Goal: Task Accomplishment & Management: Complete application form

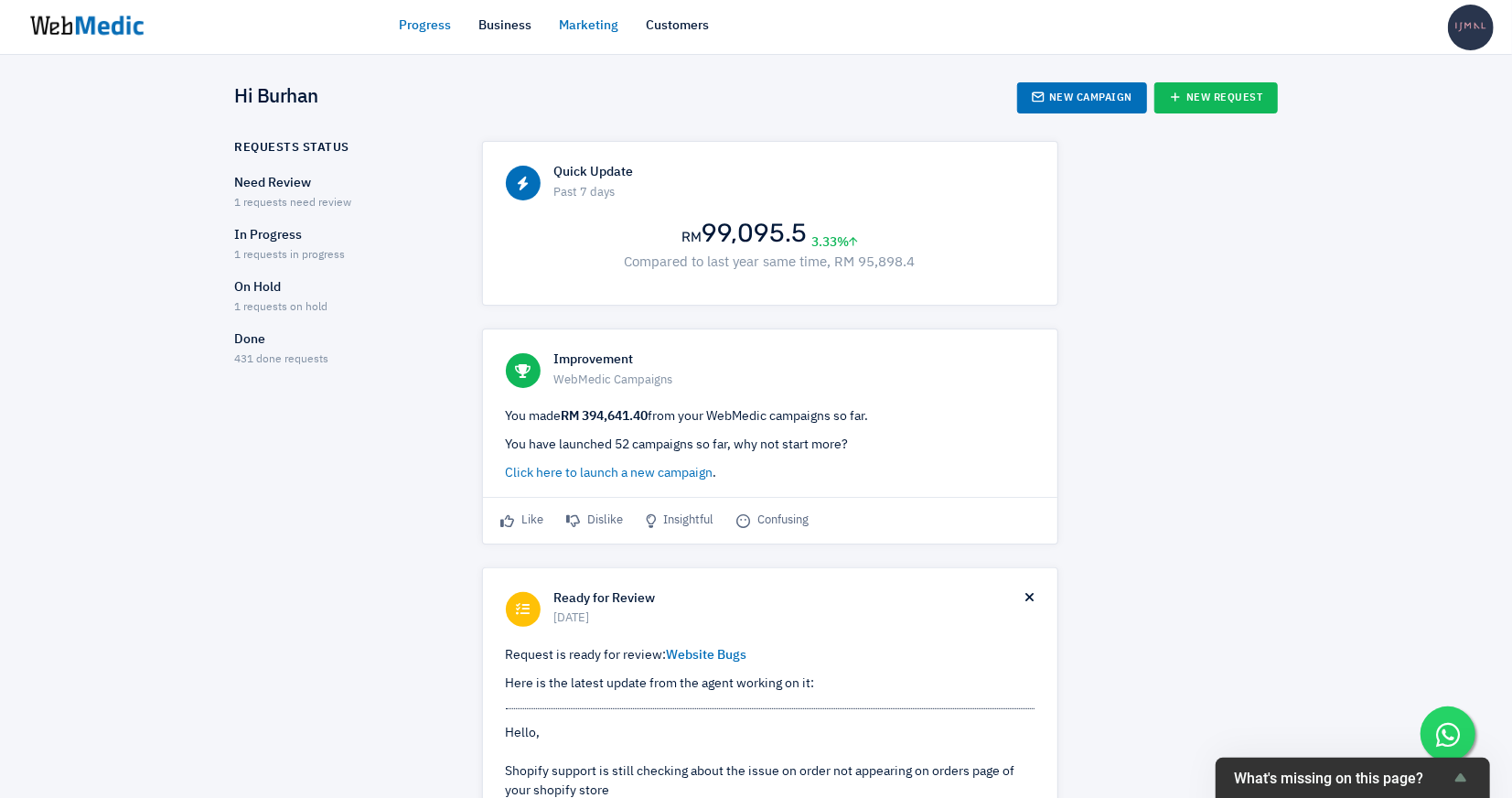
click at [580, 28] on link "Marketing" at bounding box center [590, 26] width 60 height 19
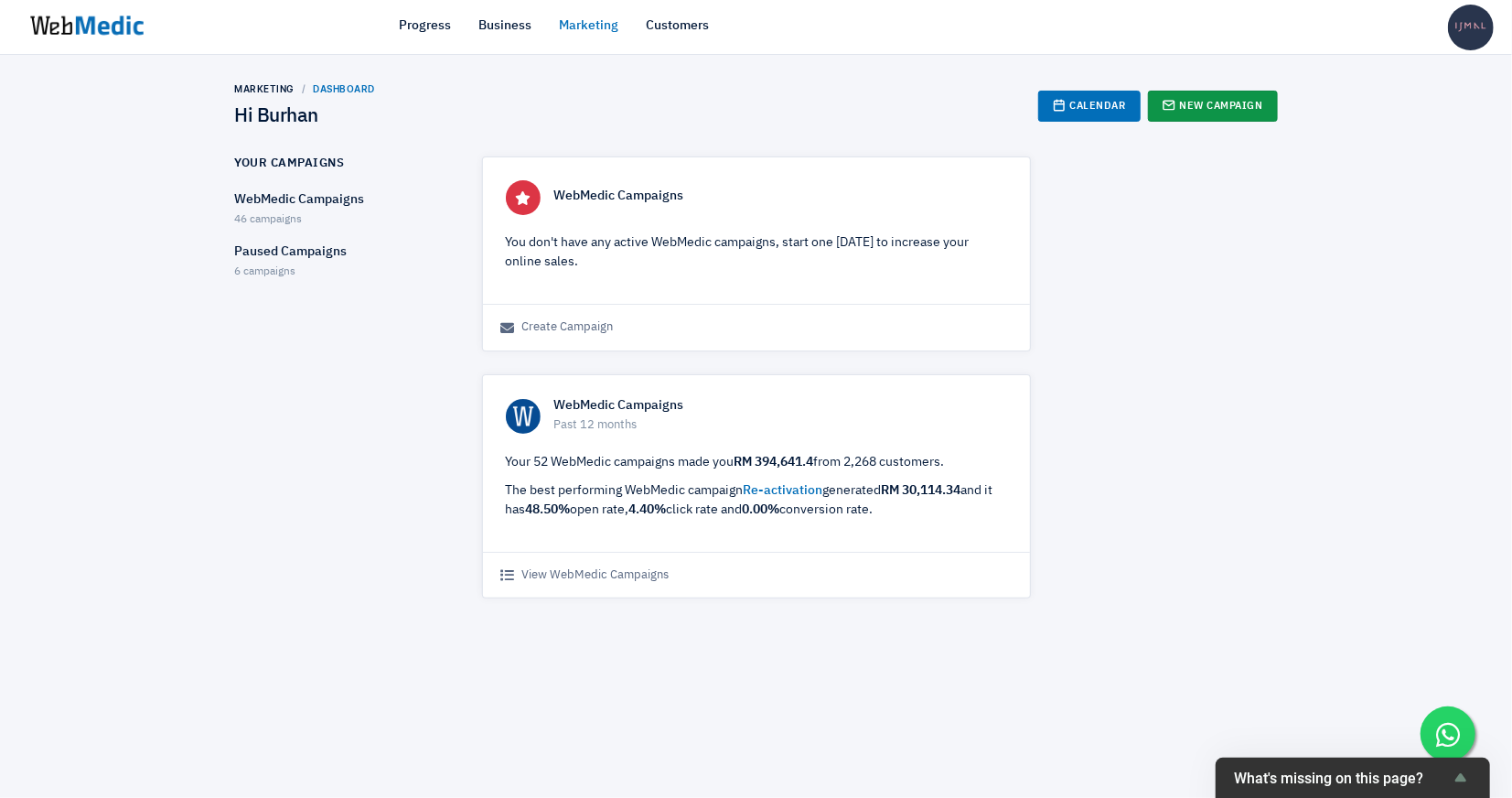
click at [1182, 110] on link "New Campaign" at bounding box center [1212, 106] width 129 height 31
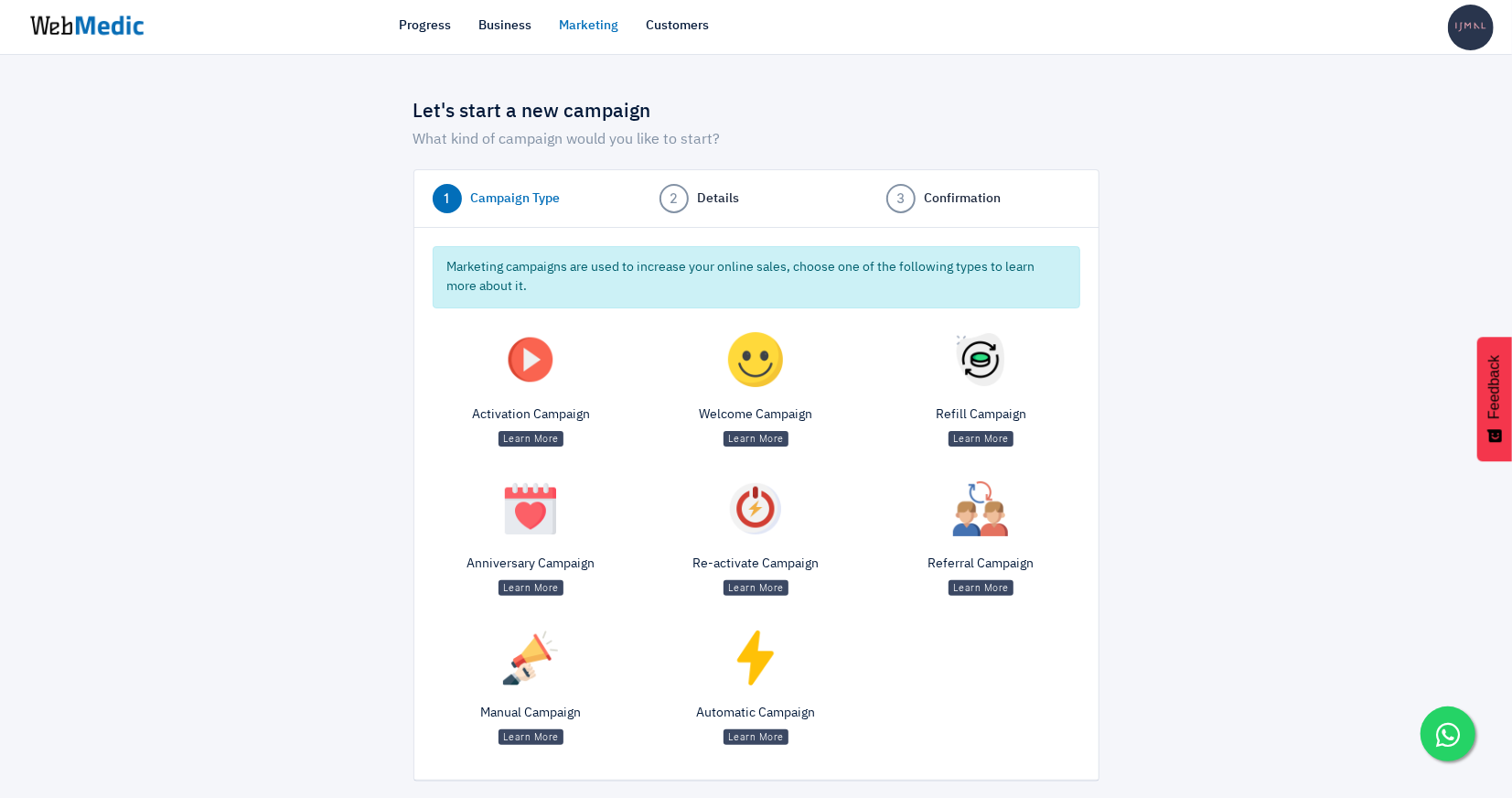
scroll to position [9, 0]
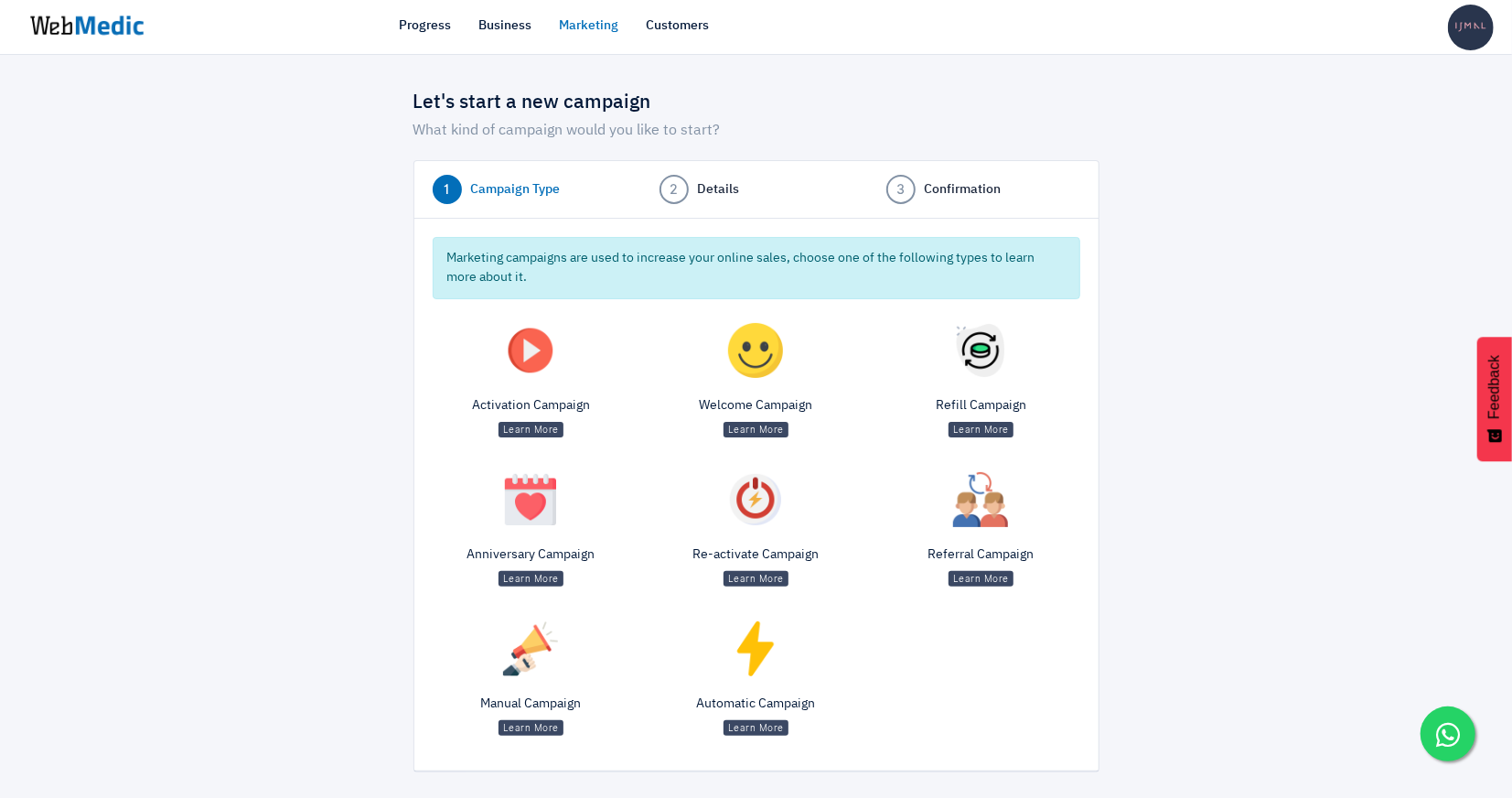
click at [533, 661] on img at bounding box center [530, 648] width 55 height 55
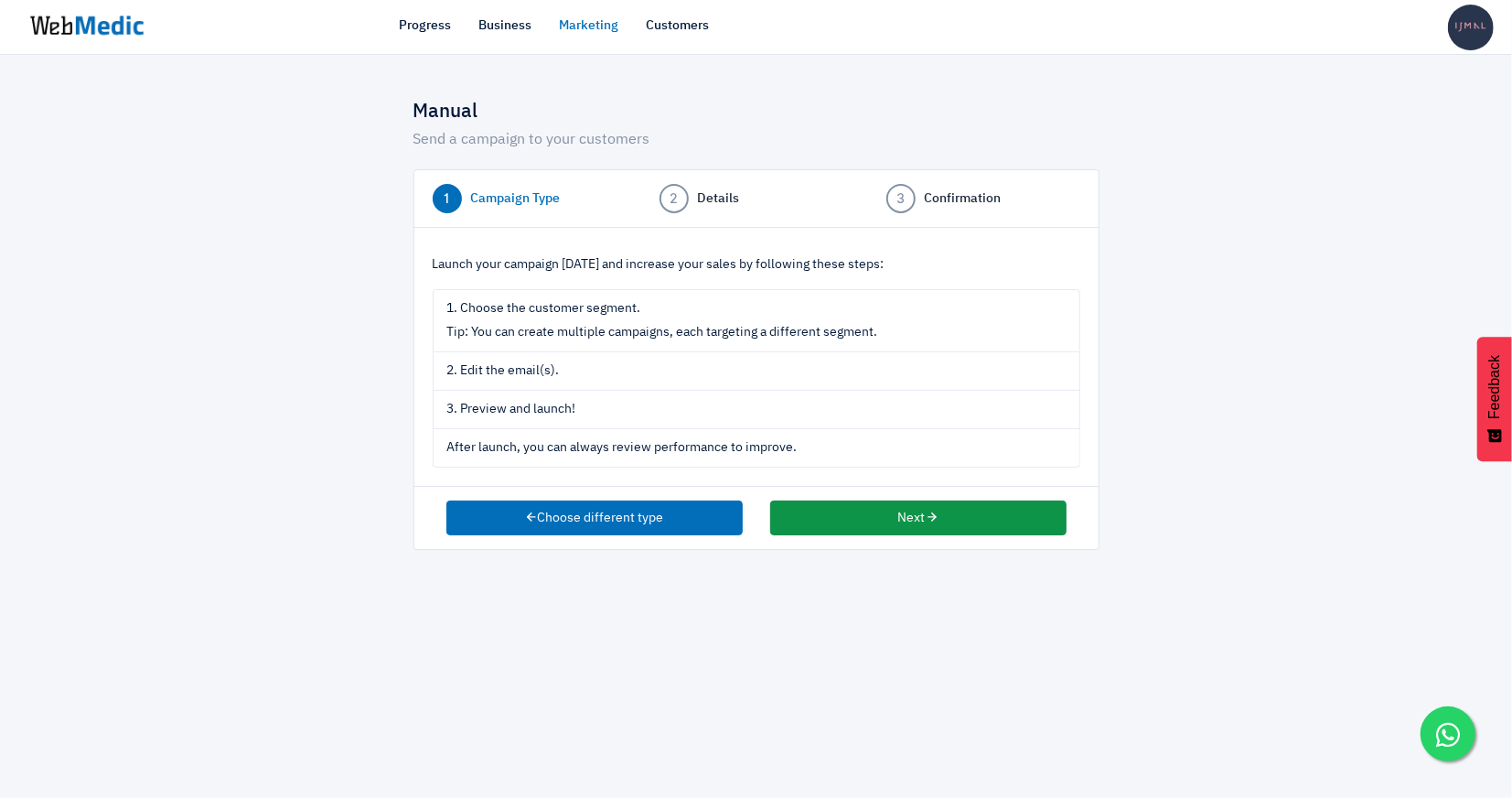
click at [824, 507] on button "Next" at bounding box center [918, 518] width 297 height 35
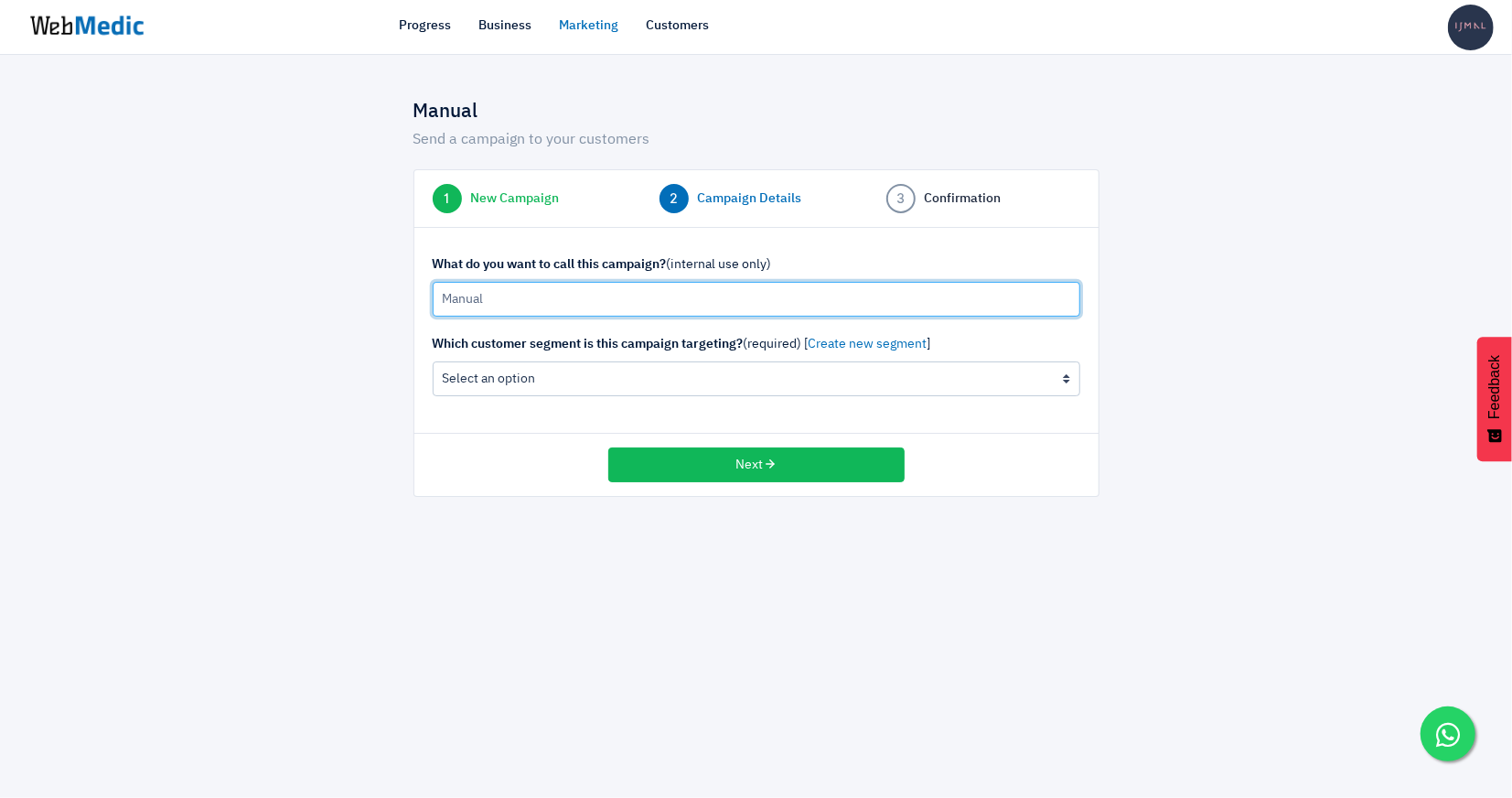
click at [590, 312] on input "Manual" at bounding box center [756, 299] width 647 height 35
type input "Shoetober Sale 16/10/25"
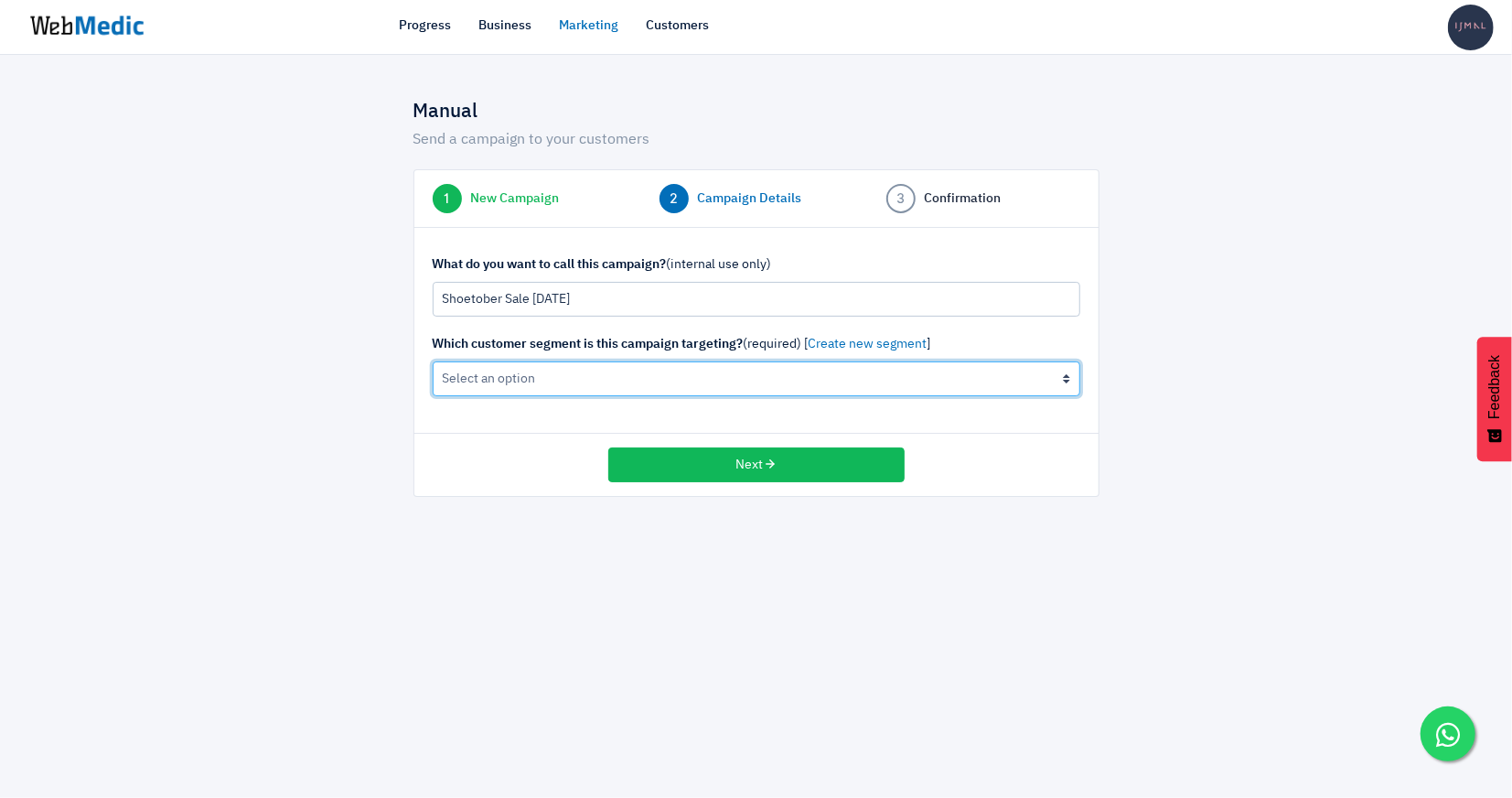
click at [592, 375] on select "All Contacts (not recommended) Active Customers (New & Repeat) (5089 customers)…" at bounding box center [756, 379] width 647 height 35
select select "all"
click at [433, 361] on select "All Contacts (not recommended) Active Customers (New & Repeat) (5089 customers)…" at bounding box center [756, 379] width 647 height 35
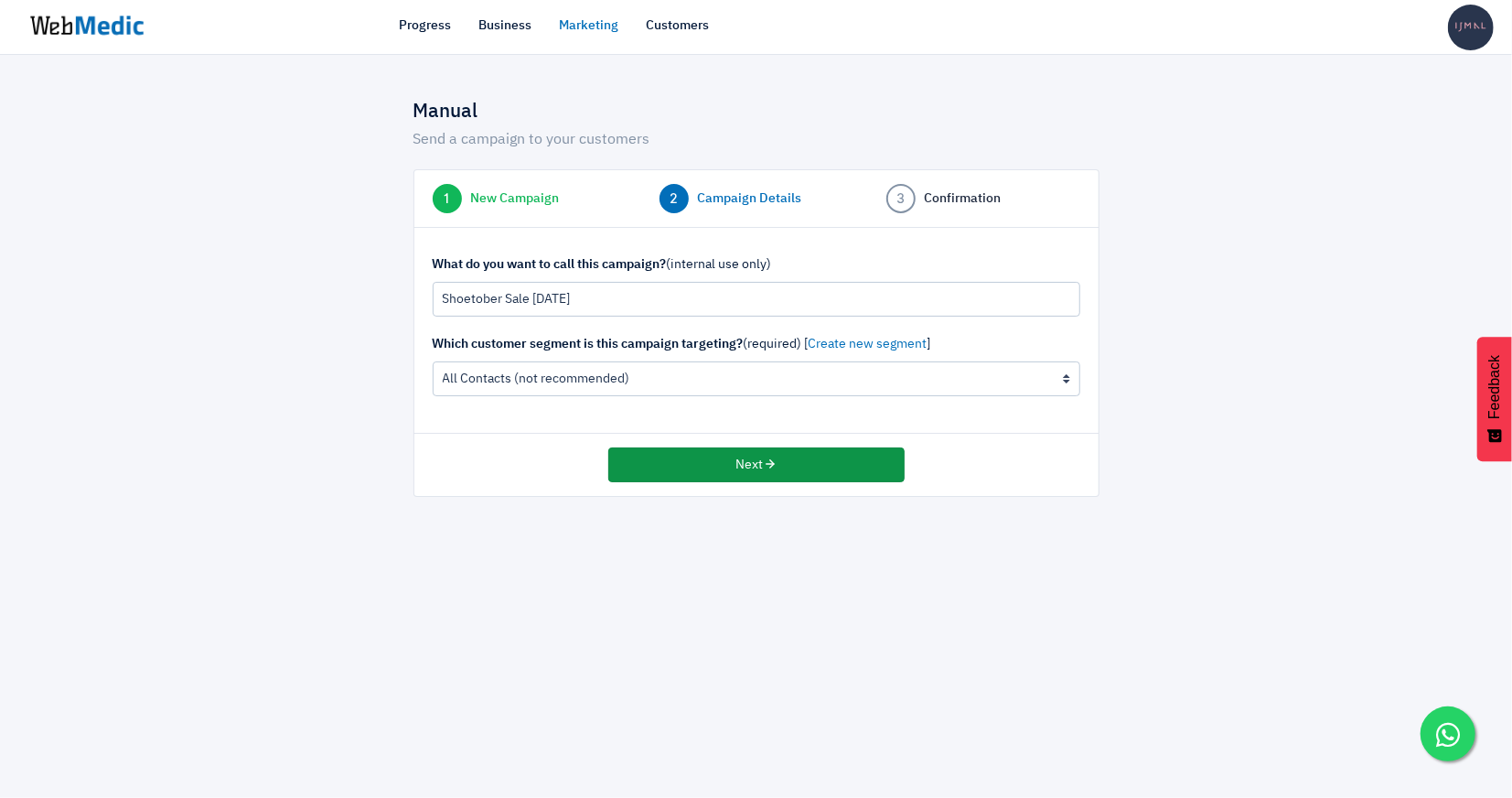
click at [711, 470] on button "Next" at bounding box center [756, 465] width 297 height 35
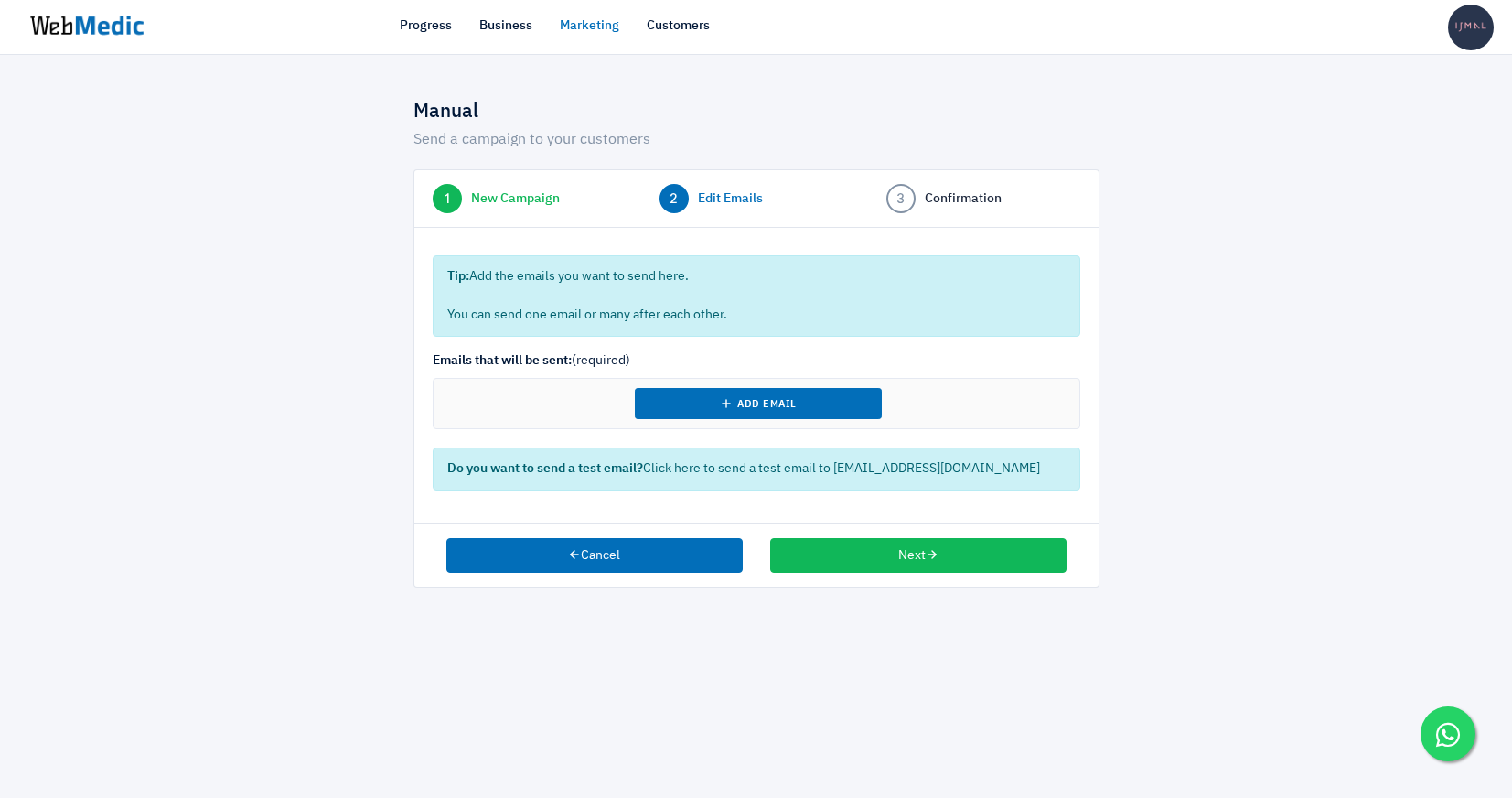
select select "9"
select select "2025"
click at [716, 397] on button "Add Email" at bounding box center [758, 404] width 247 height 31
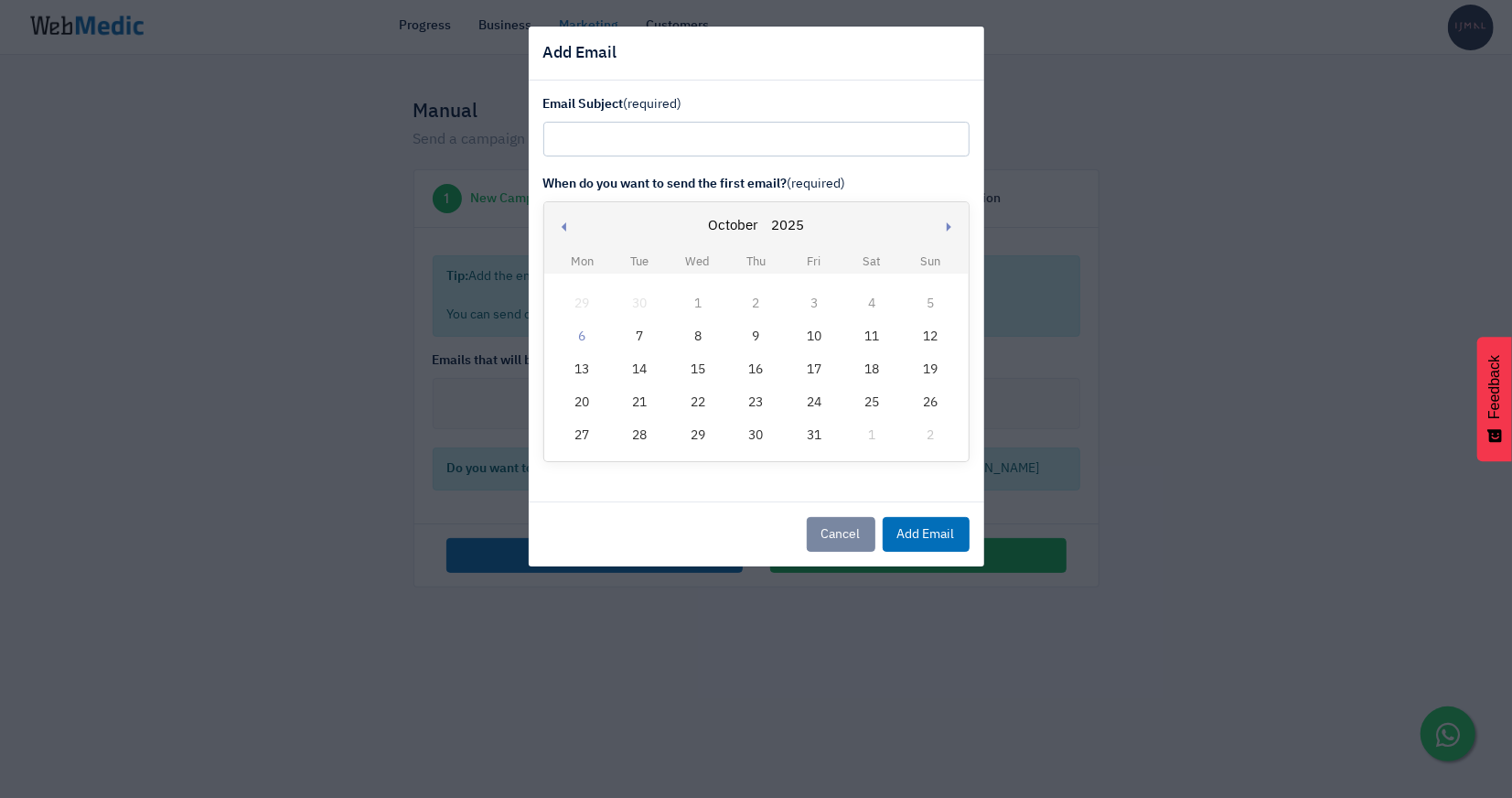
click at [755, 378] on div "16" at bounding box center [756, 369] width 24 height 24
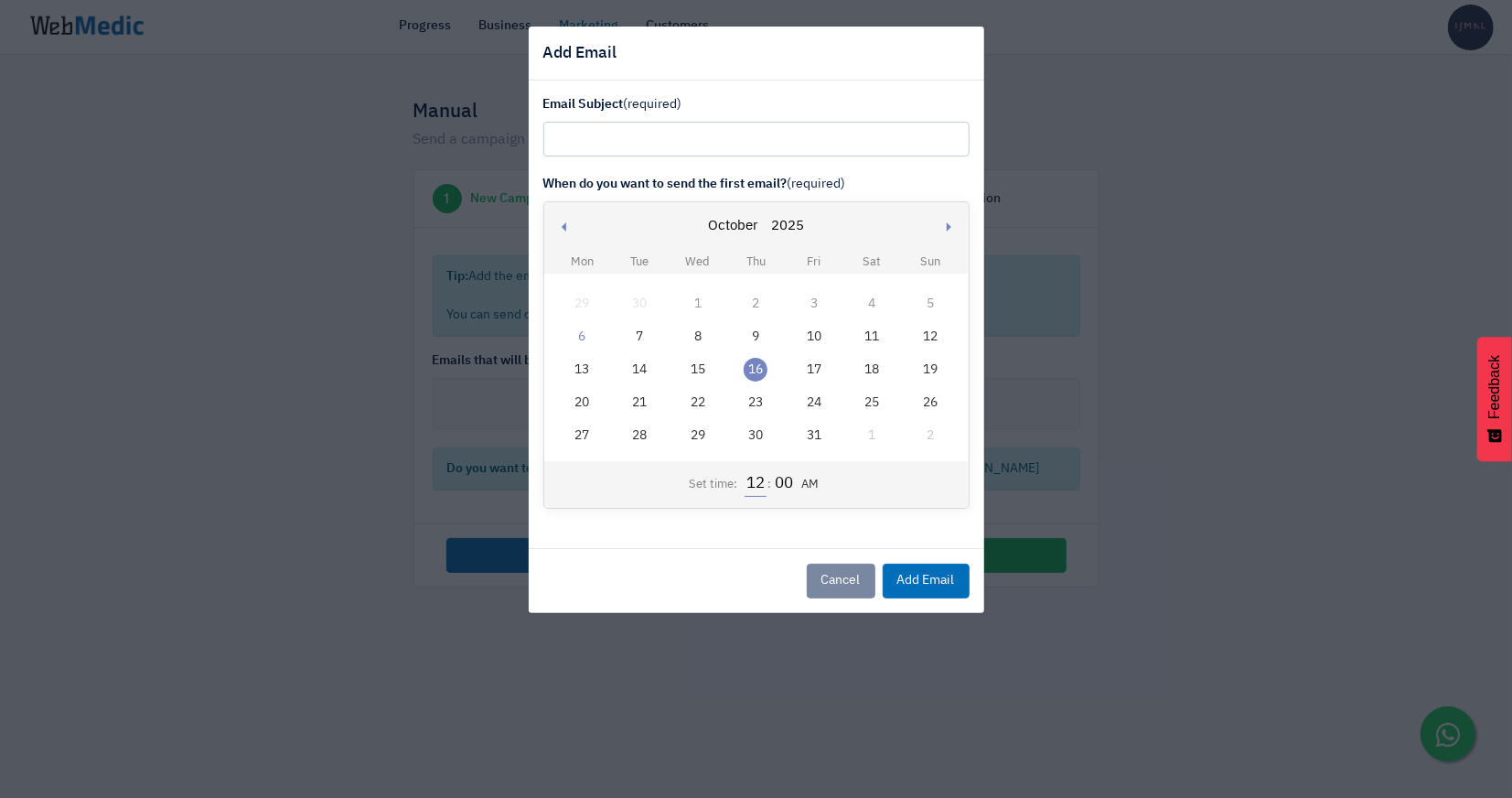
click at [756, 482] on input "12" at bounding box center [756, 484] width 21 height 24
type input "7"
click at [660, 157] on div "Email Subject (required) When do you want to send the first email? (required) P…" at bounding box center [756, 313] width 456 height 467
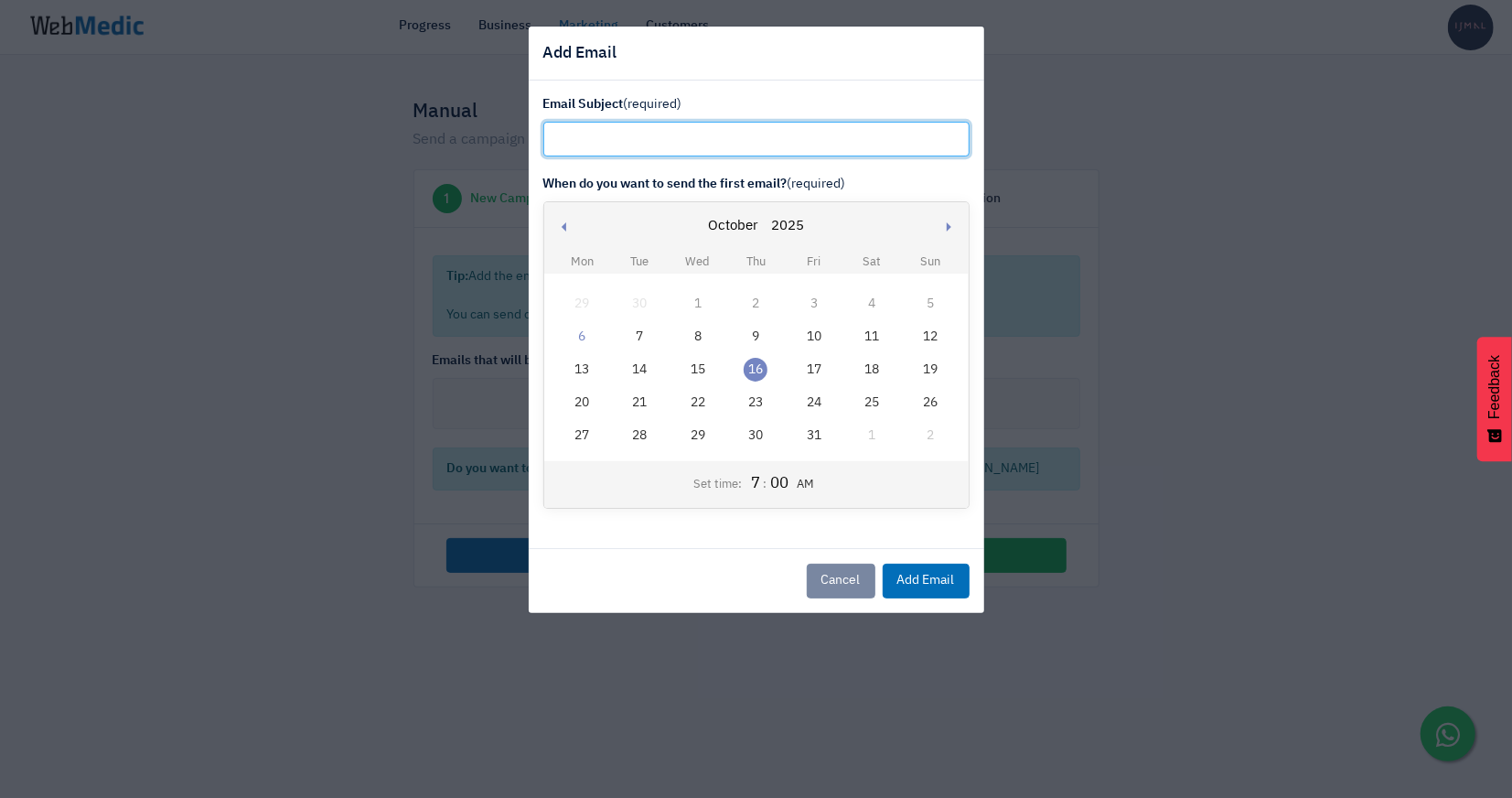
click at [642, 142] on input "text" at bounding box center [756, 139] width 426 height 35
paste input "📣 SALE: RM99 ONLY FOR 2! 🛍️"
drag, startPoint x: 640, startPoint y: 142, endPoint x: 628, endPoint y: 141, distance: 12.0
click at [628, 141] on input "📣 SALE: RM99 ONLY FOR 2! 🛍️" at bounding box center [756, 139] width 426 height 35
click at [736, 137] on input "📣 SALE: RM25 OFF ONLY FOR 2! 🛍️" at bounding box center [756, 139] width 426 height 35
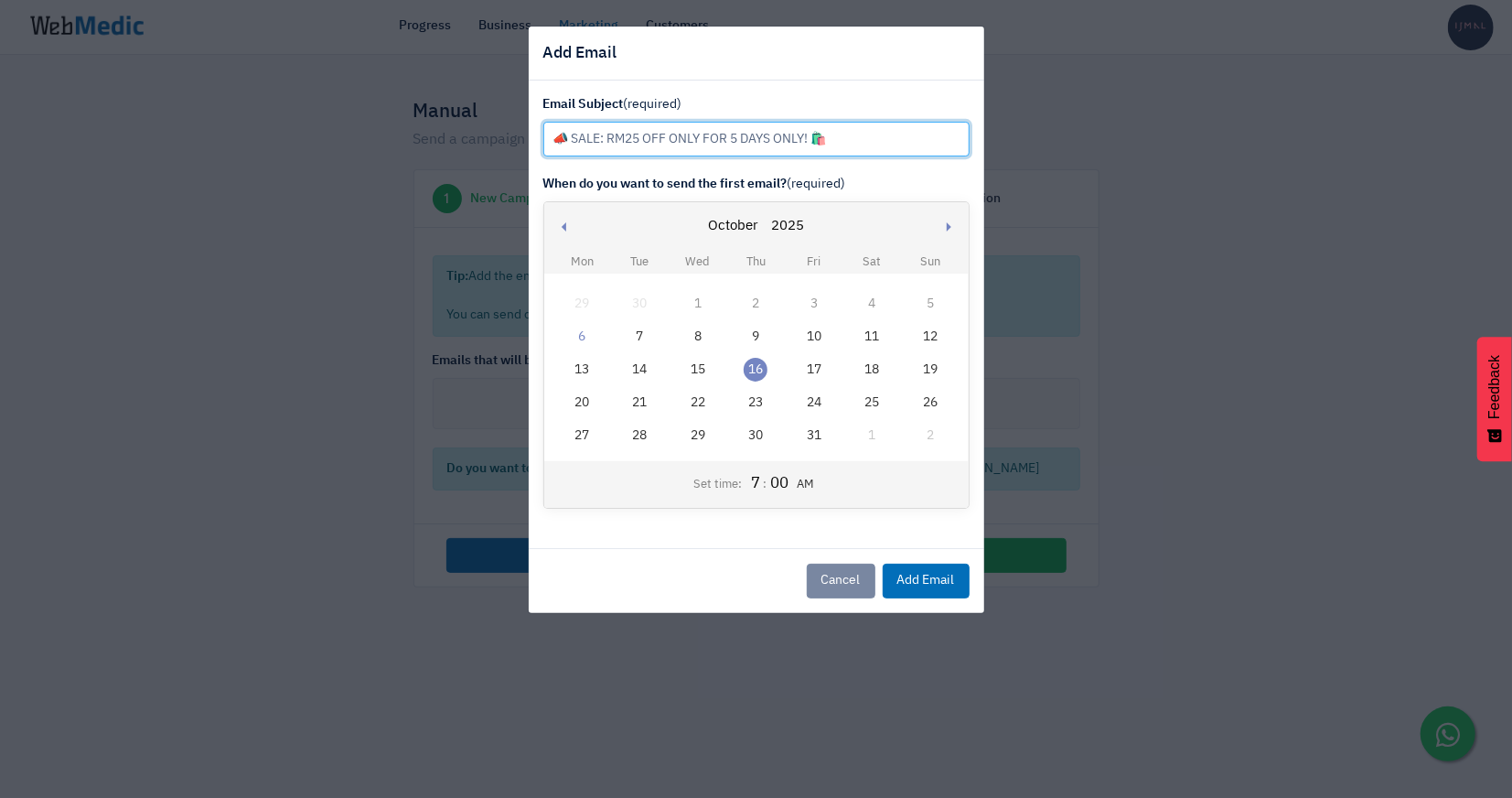
drag, startPoint x: 722, startPoint y: 141, endPoint x: 670, endPoint y: 141, distance: 52.0
click at [670, 141] on input "📣 SALE: RM25 OFF ONLY FOR 5 DAYS ONLY! 🛍️" at bounding box center [756, 139] width 426 height 35
click at [601, 141] on input "📣 SALE: RM25 OFF: 5 DAYS ONLY! 🛍️" at bounding box center [756, 139] width 426 height 35
type input "📣 RM25 OFF: 5 DAYS ONLY! 🛍️"
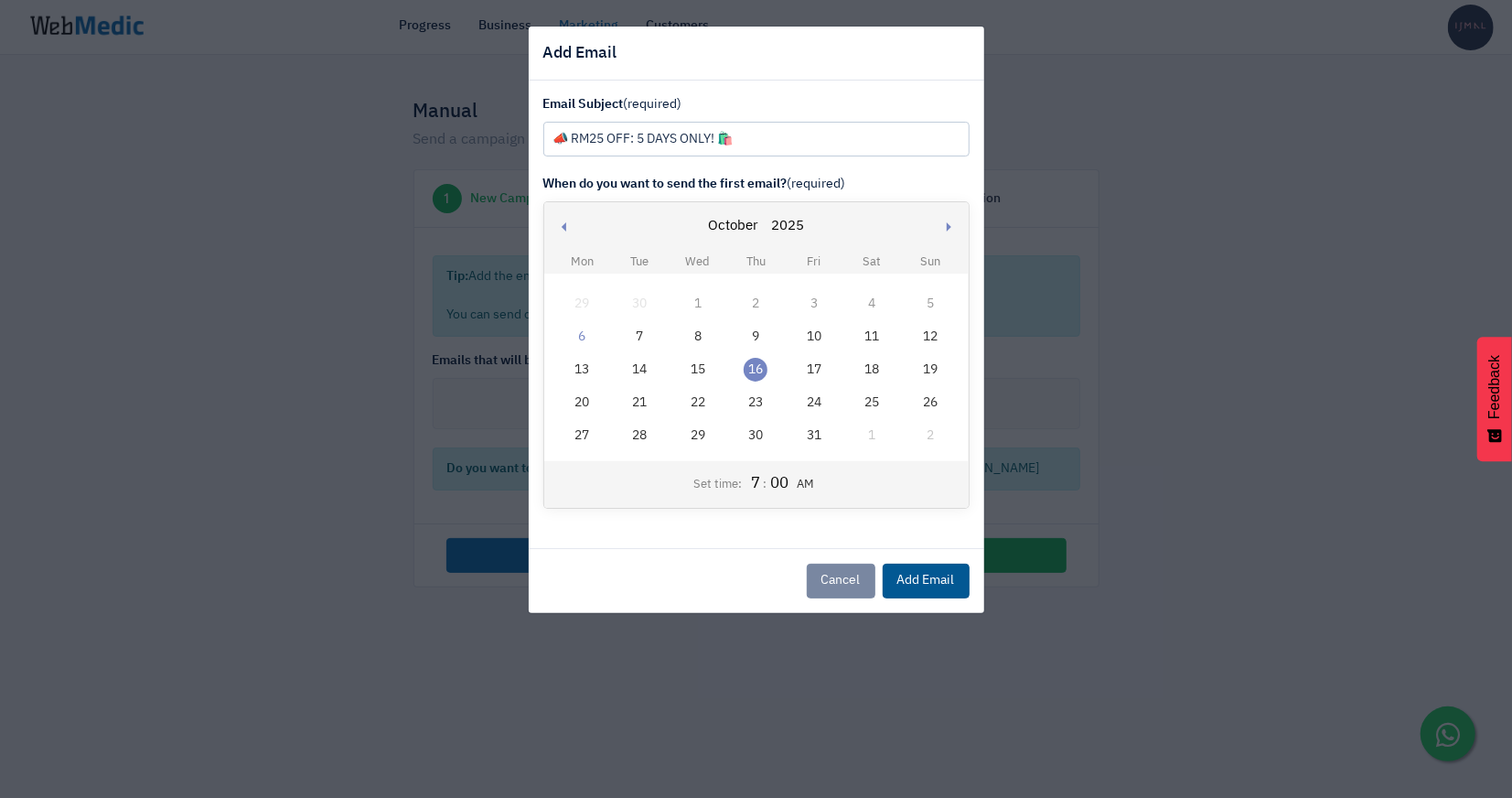
click at [917, 575] on button "Add Email" at bounding box center [927, 581] width 87 height 35
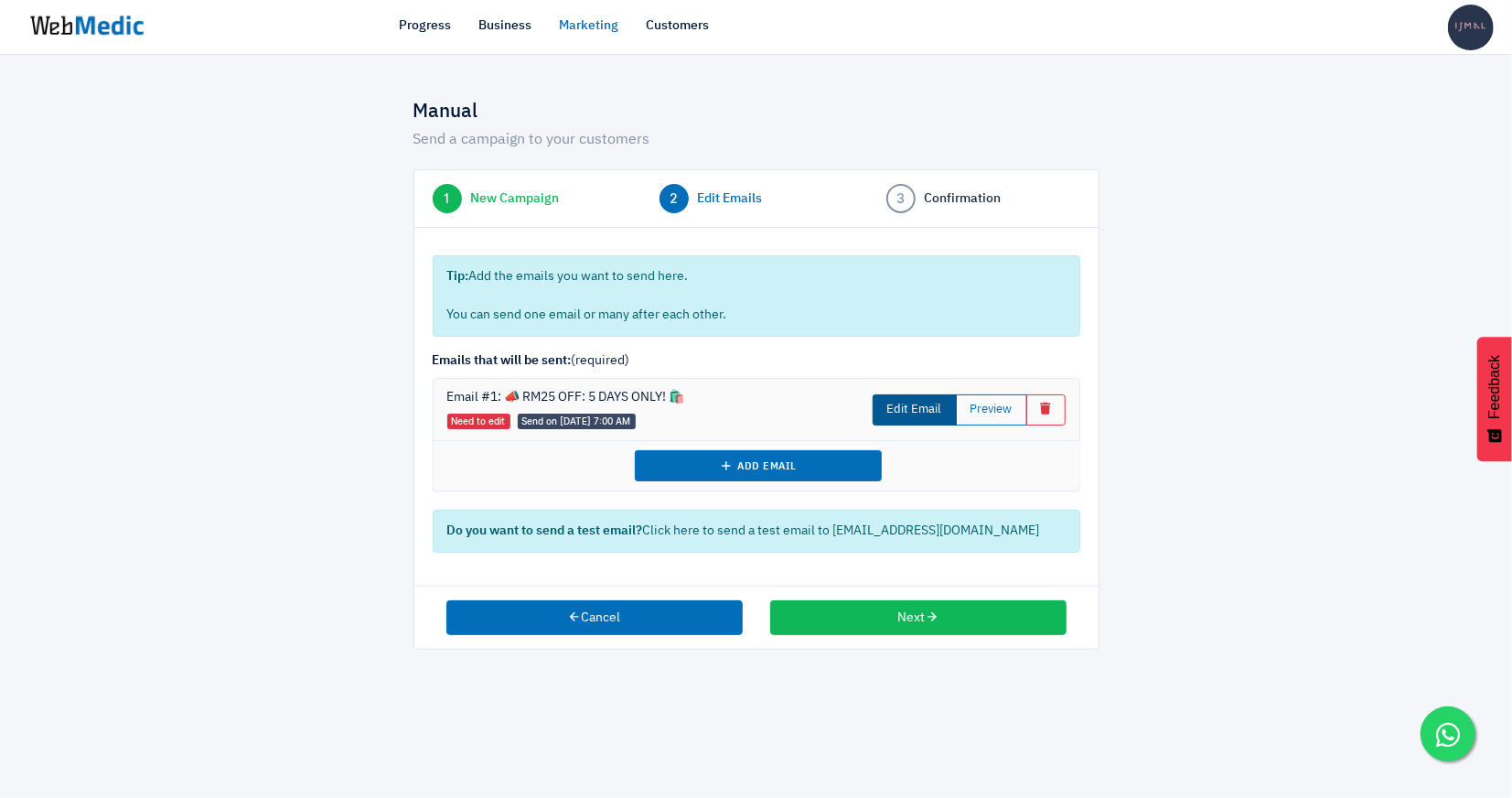
click at [908, 406] on link "Edit Email" at bounding box center [914, 410] width 84 height 31
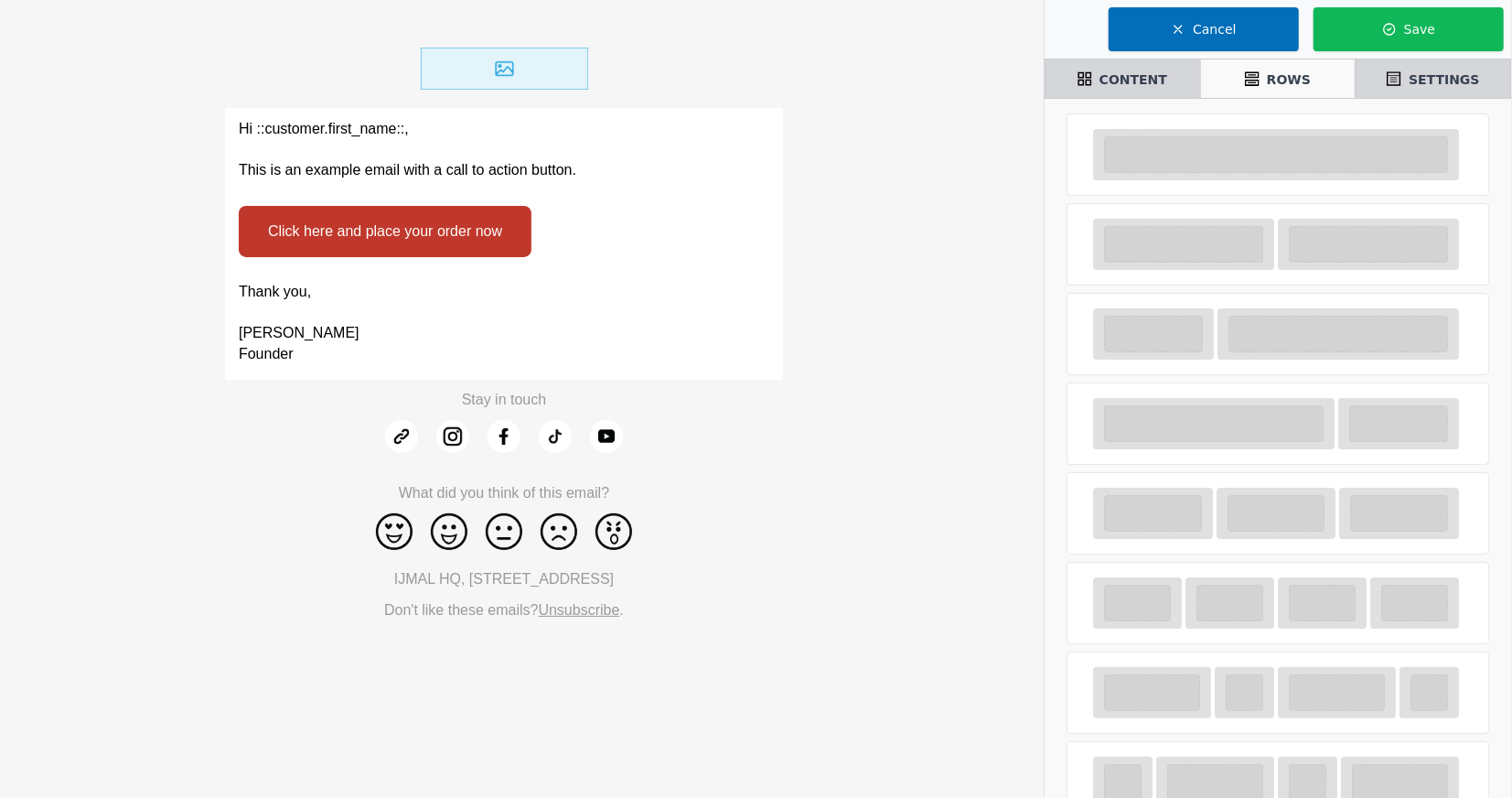
click at [521, 77] on img at bounding box center [504, 69] width 167 height 43
select select "center"
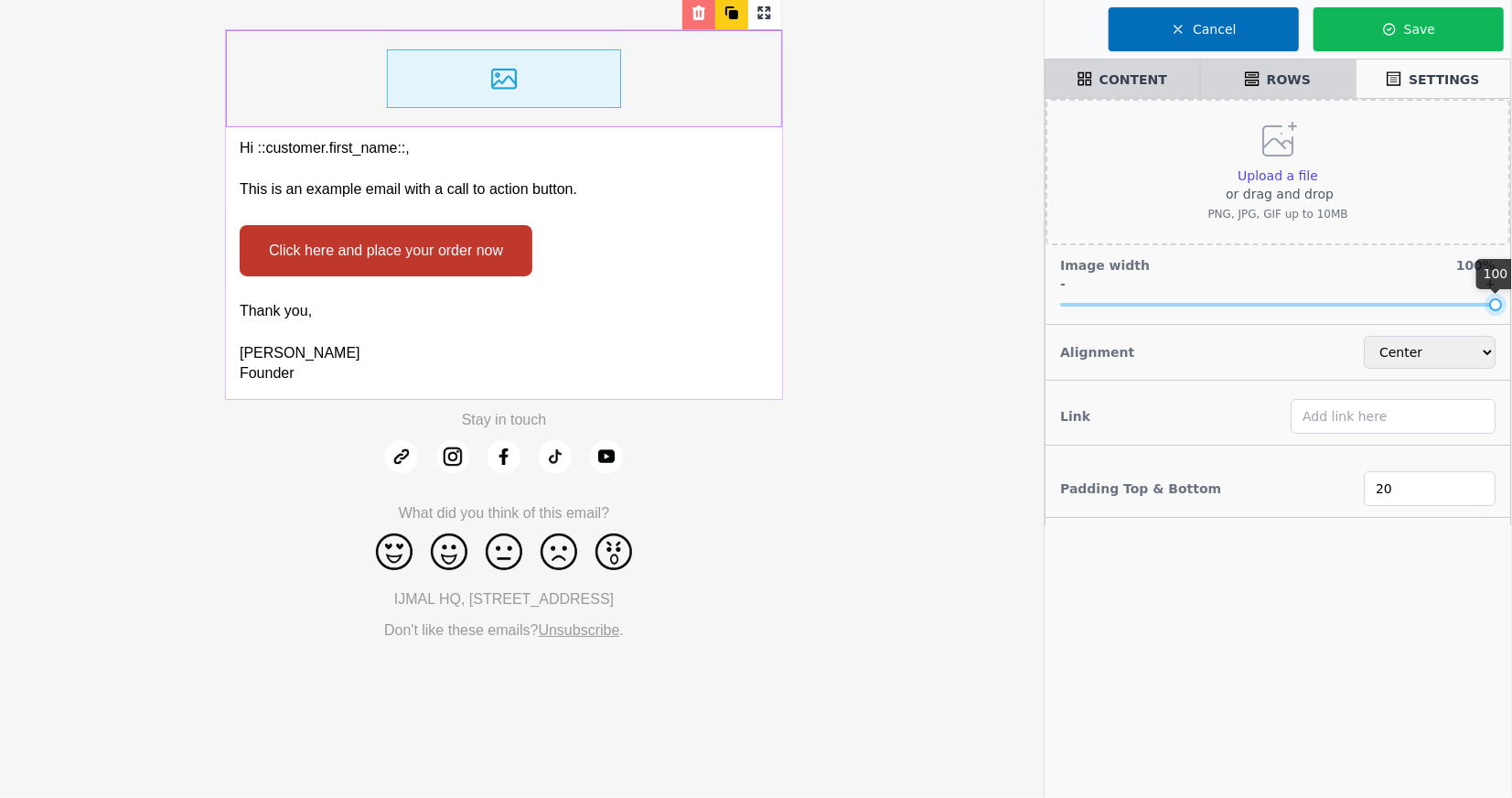
drag, startPoint x: 1193, startPoint y: 303, endPoint x: 1531, endPoint y: 316, distance: 338.2
click at [1511, 316] on html "Hi ::customer.first_name::, This is an example email with a call to action butt…" at bounding box center [756, 399] width 1512 height 798
click at [1365, 420] on input "text" at bounding box center [1393, 416] width 205 height 35
paste input "https://ijmal.my/collections/back-by-popular-demand"
click at [1361, 408] on input "https://ijmal.my/collections/back-by-popular-demand" at bounding box center [1393, 416] width 205 height 35
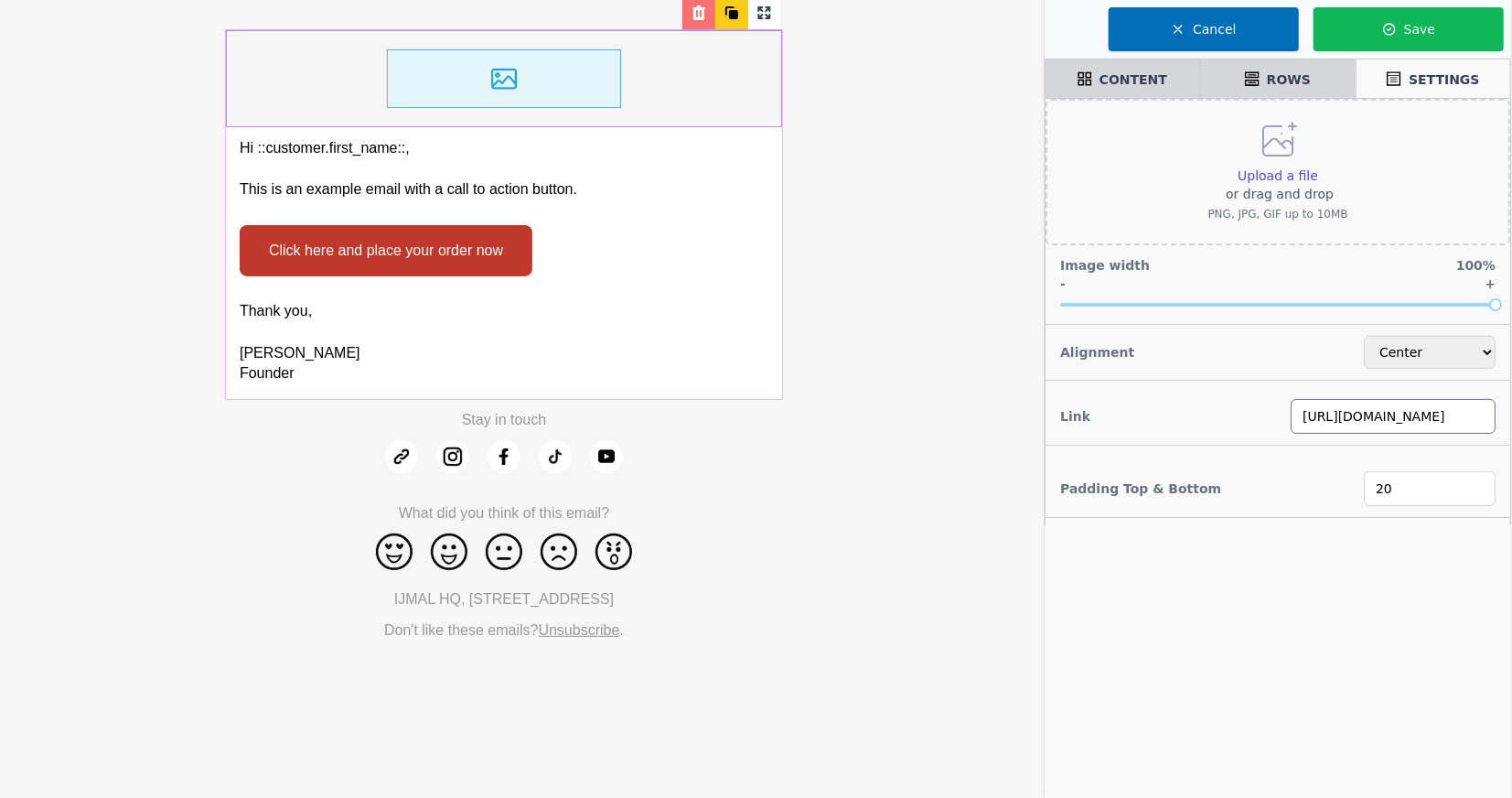
click at [1361, 408] on input "https://ijmal.my/collections/back-by-popular-demand" at bounding box center [1393, 416] width 205 height 35
paste input "women-shoes"
type input "https://ijmal.my/collections/women-shoes"
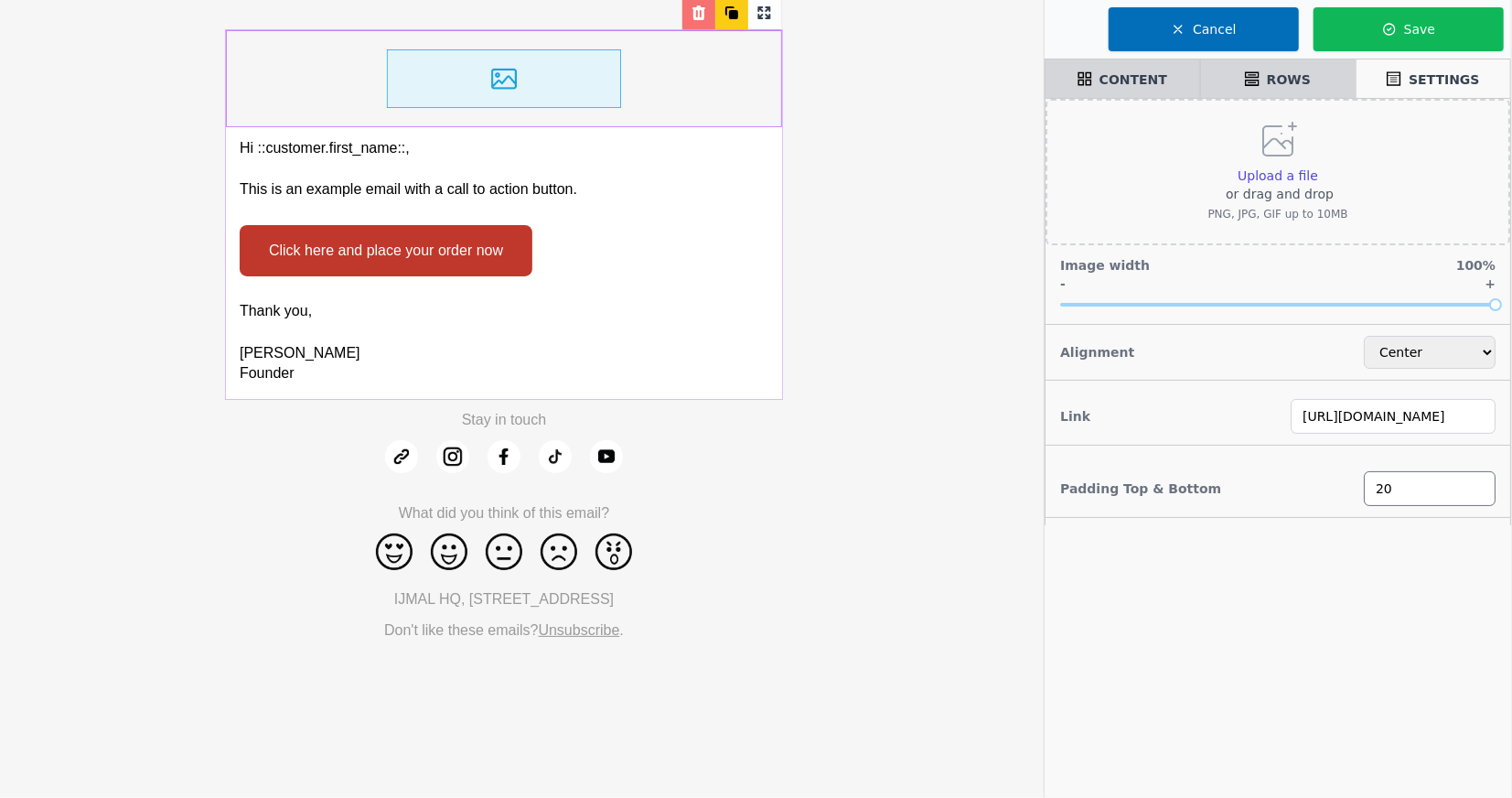
click at [1384, 491] on input "20" at bounding box center [1430, 489] width 131 height 35
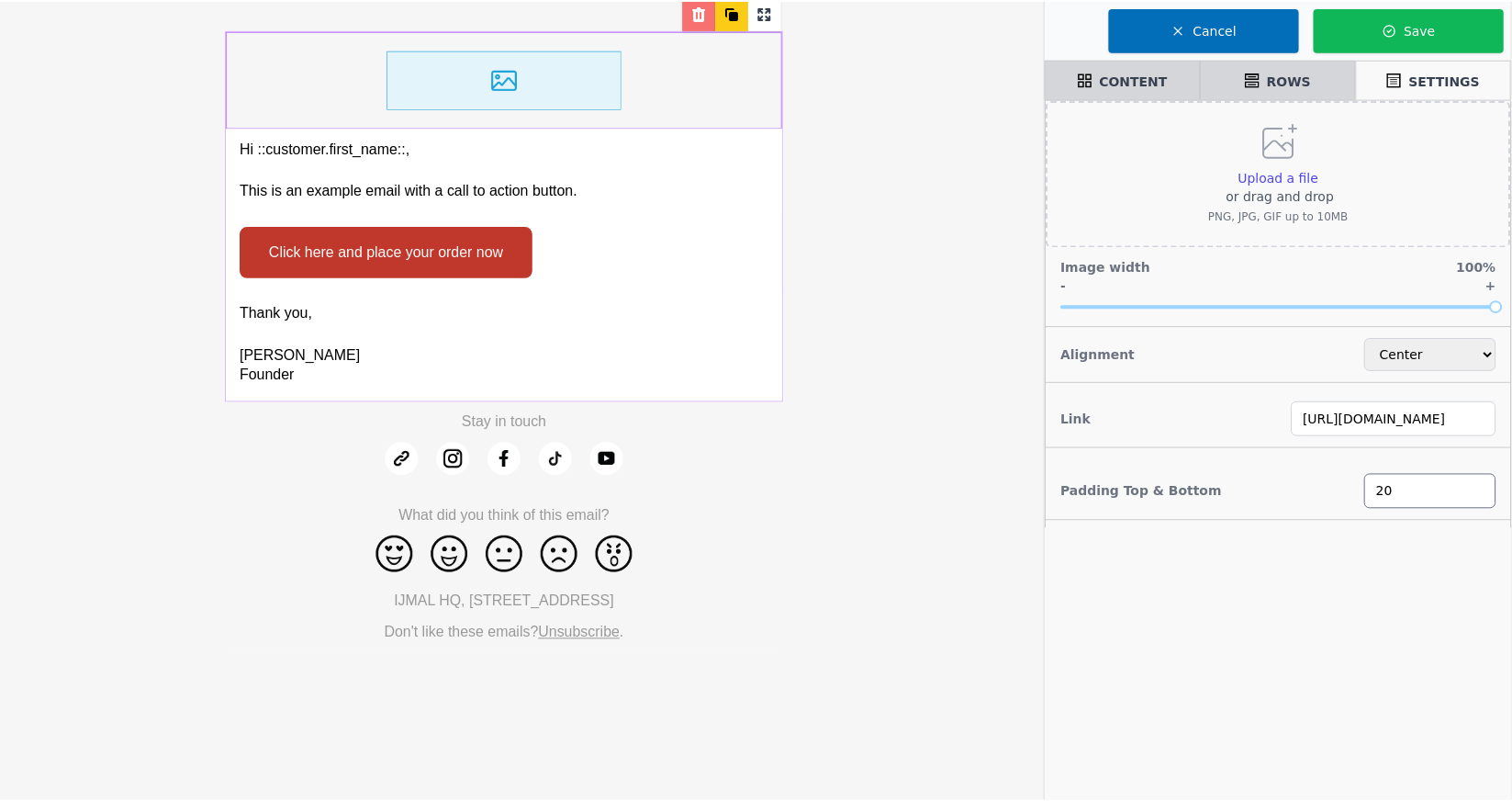
scroll to position [0, 0]
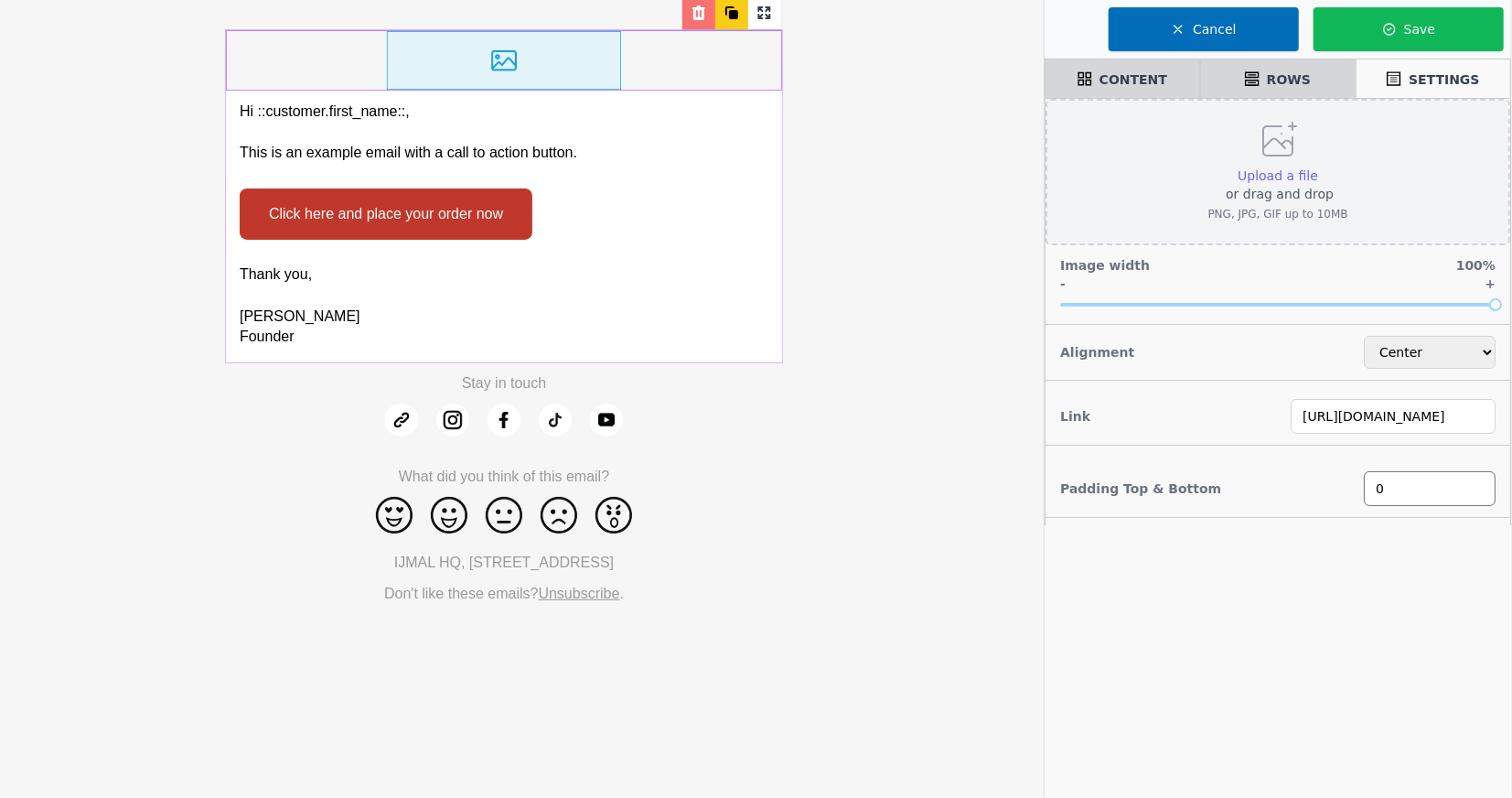
type input "0"
click at [1267, 176] on span "Upload a file" at bounding box center [1277, 175] width 80 height 14
click at [1318, 166] on input "Upload a file or drag and drop PNG, JPG, GIF up to 10MB" at bounding box center [1318, 165] width 1 height 1
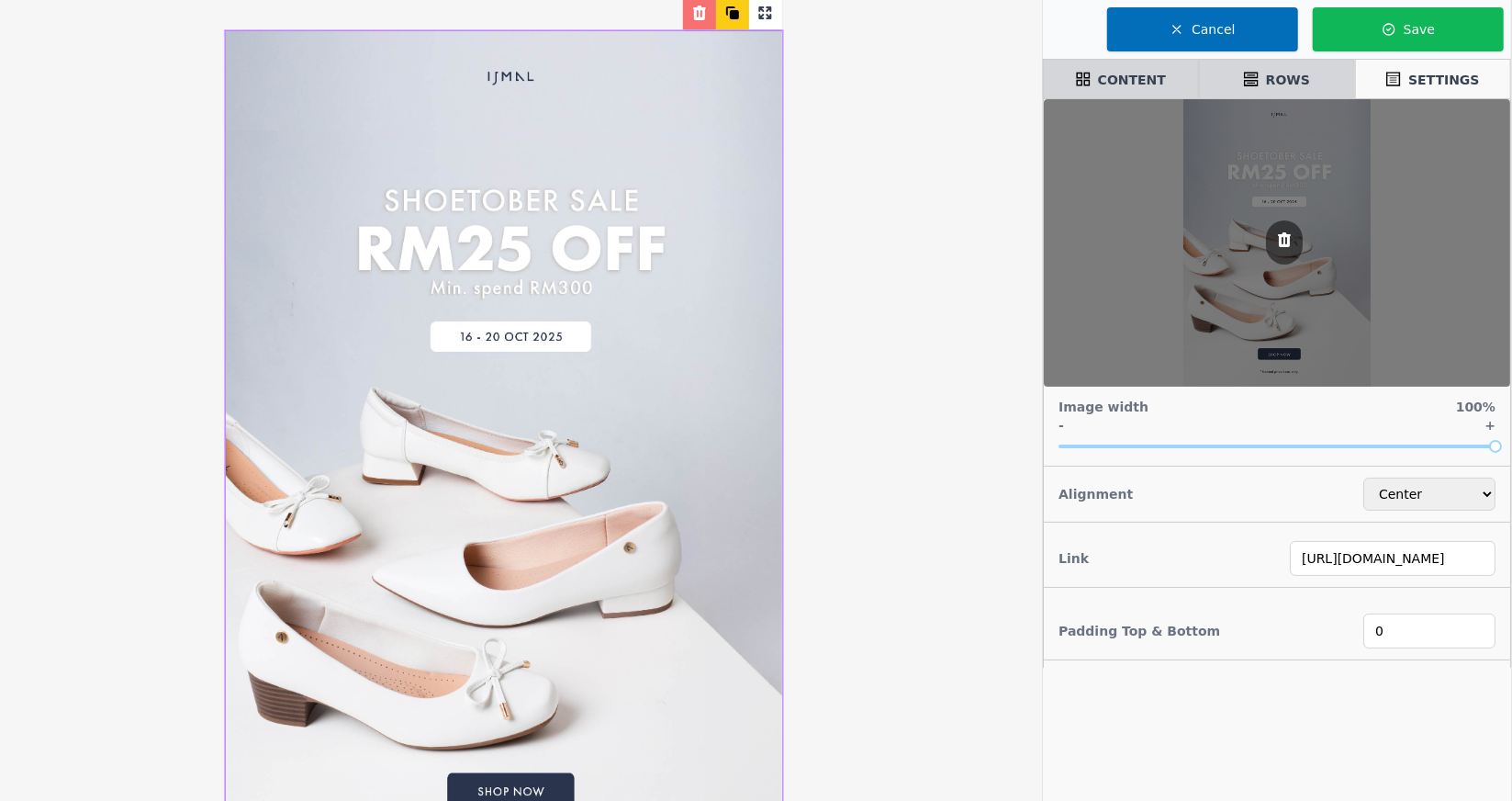
click at [887, 378] on div "Hi ::customer.first_name::, This is an example email with a call to action butt…" at bounding box center [504, 714] width 1008 height 1428
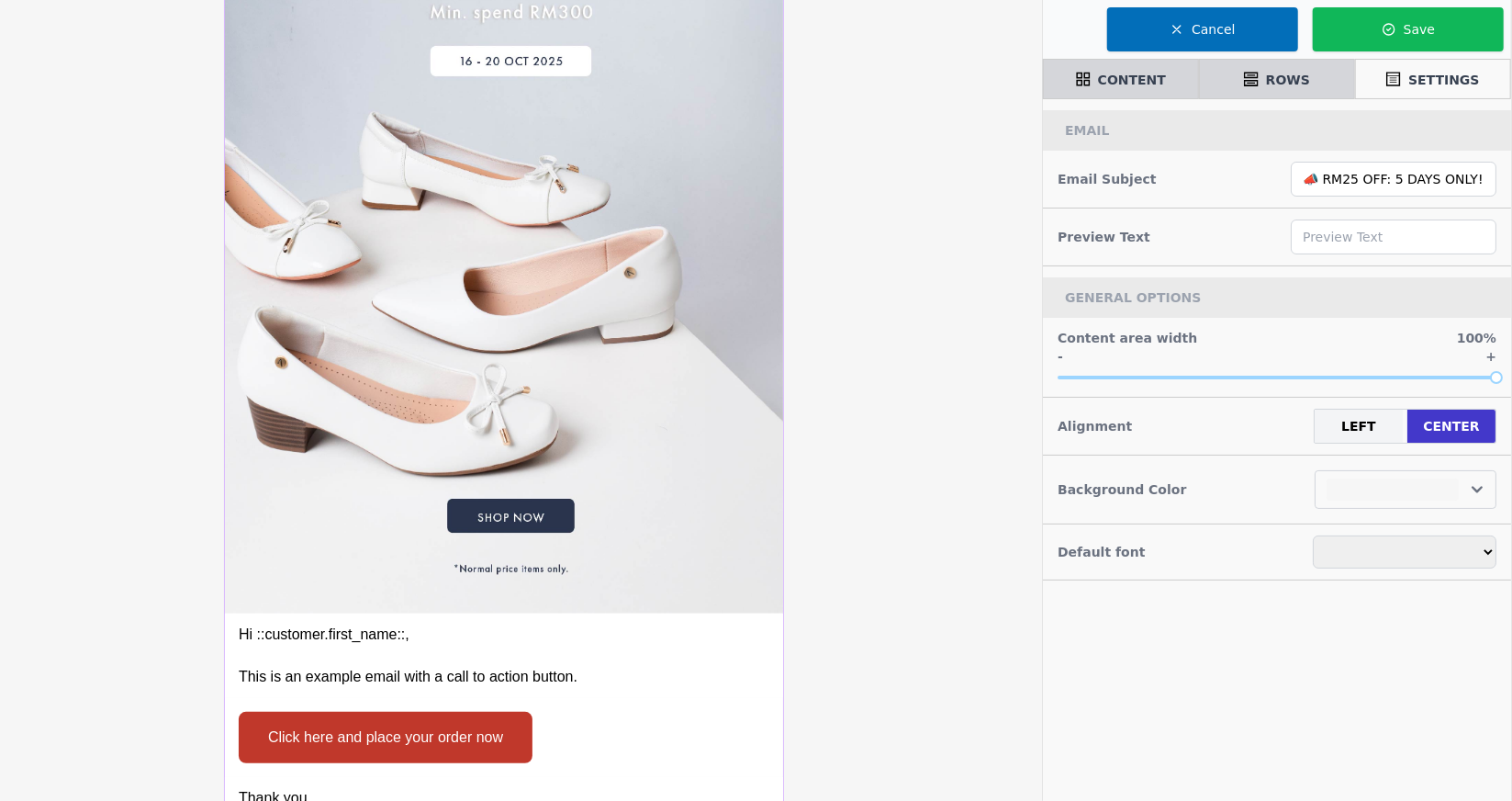
select select
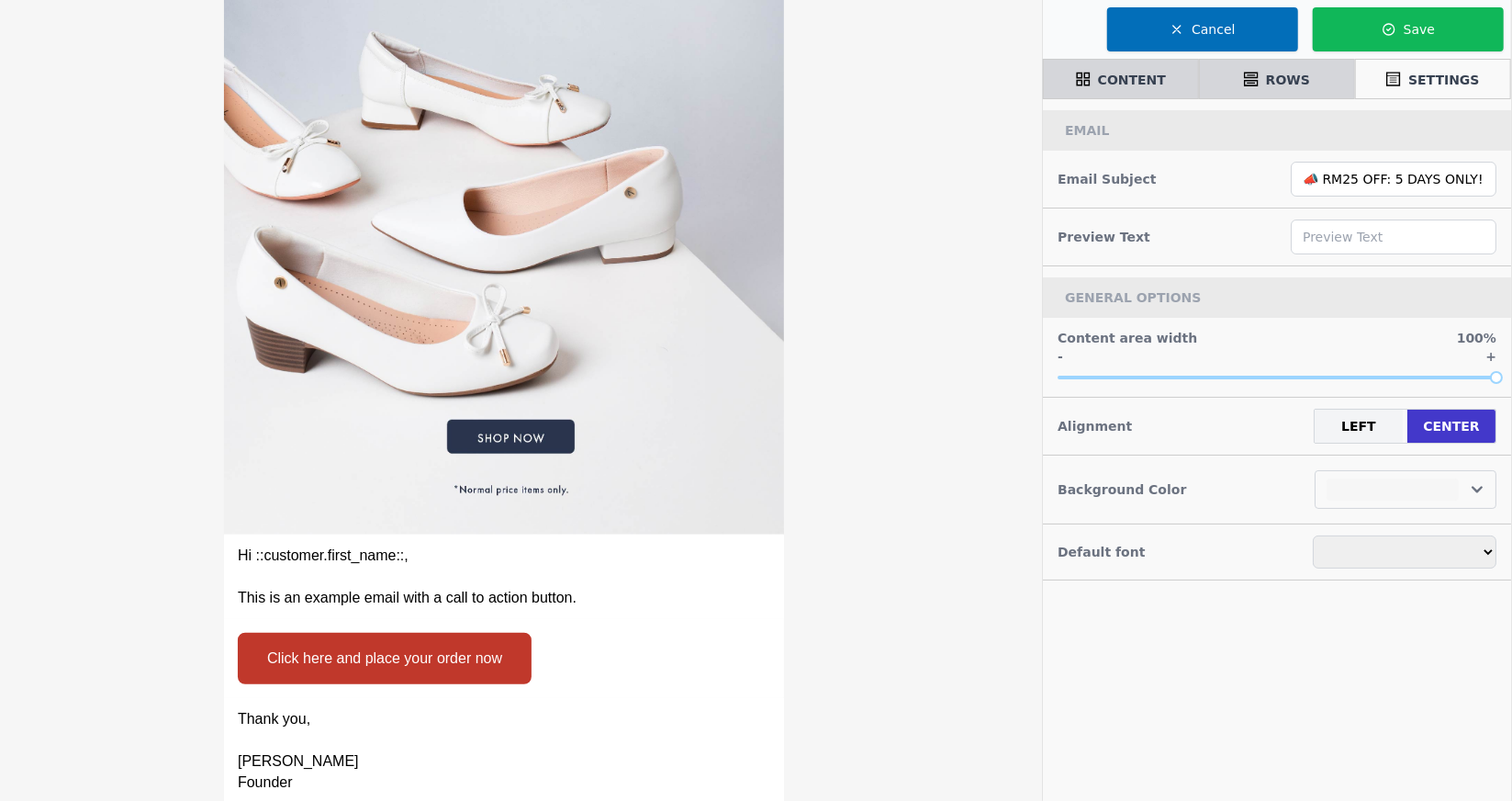
scroll to position [395, 0]
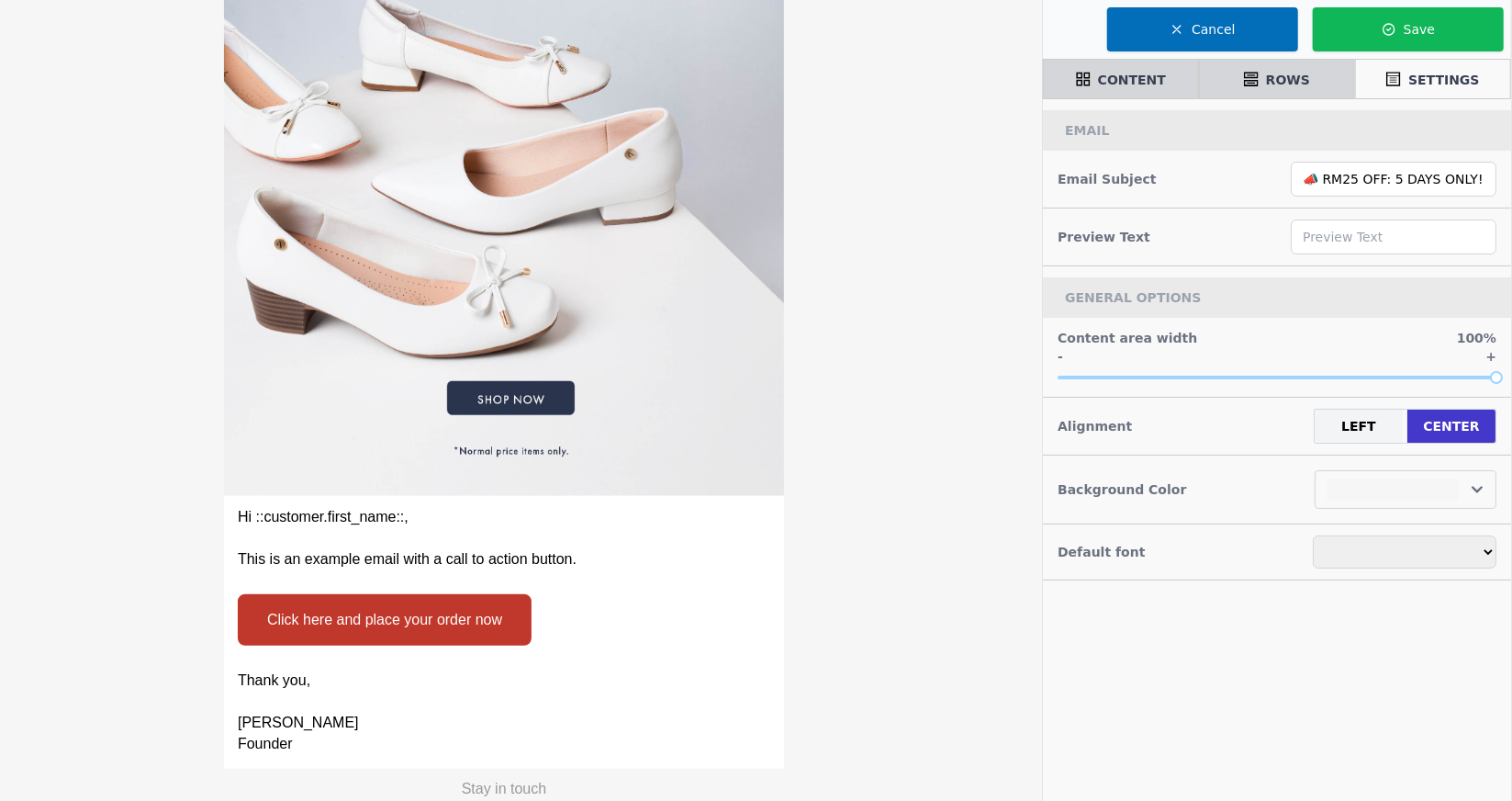
click at [618, 608] on div "Click here and place your order now" at bounding box center [504, 619] width 560 height 79
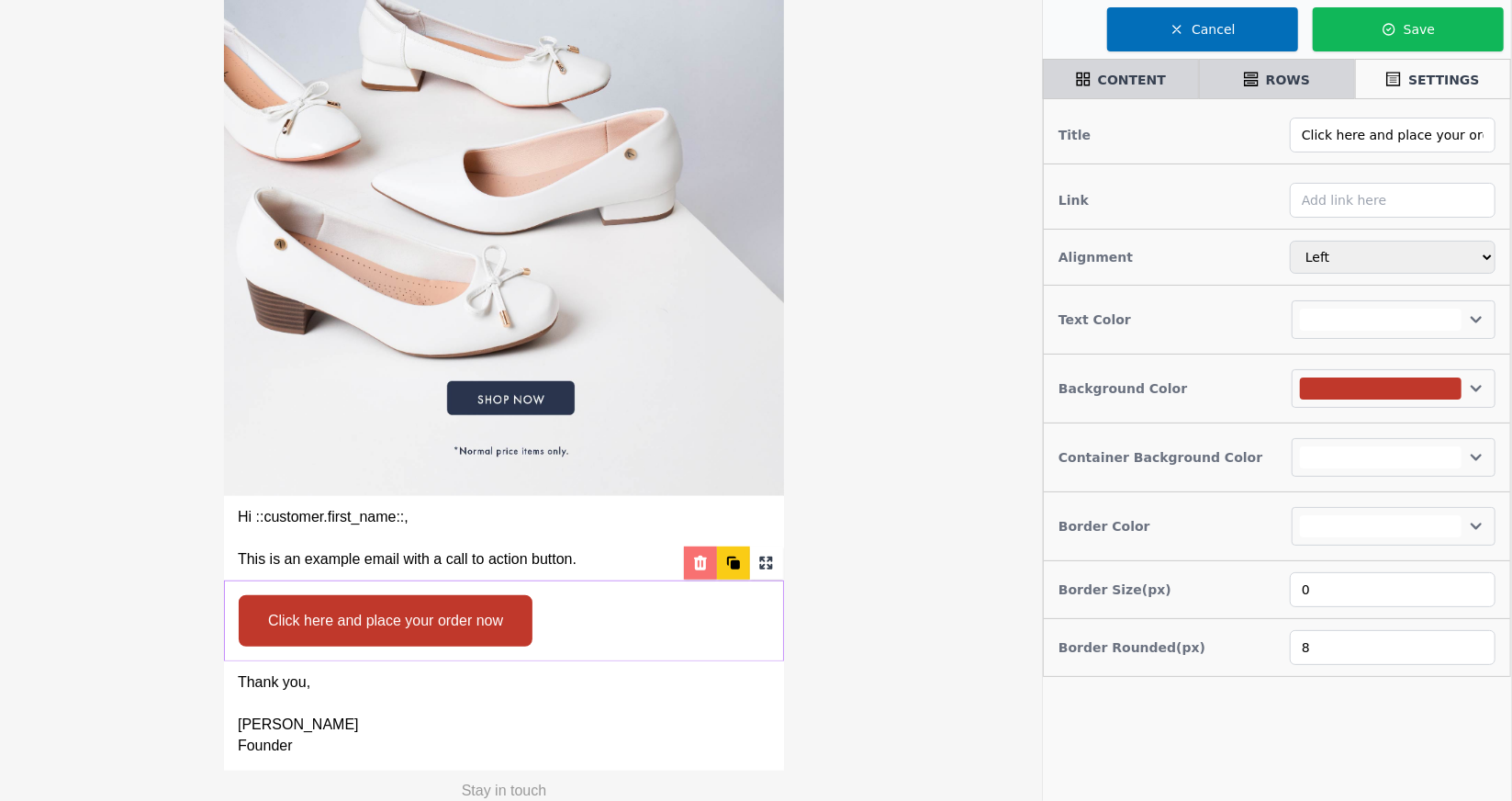
click at [701, 572] on div at bounding box center [700, 562] width 33 height 33
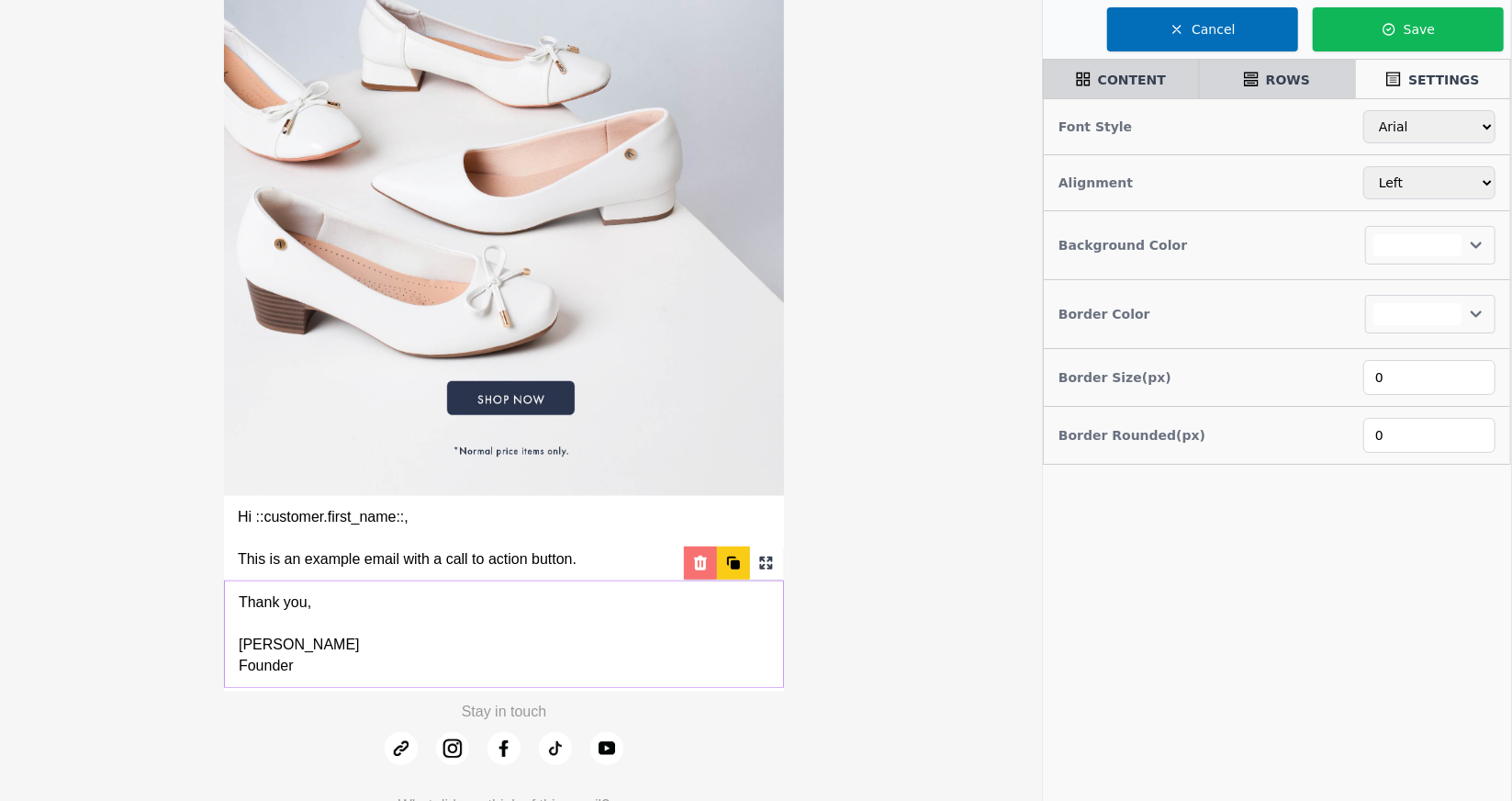
click at [699, 570] on icon at bounding box center [700, 562] width 18 height 18
select select
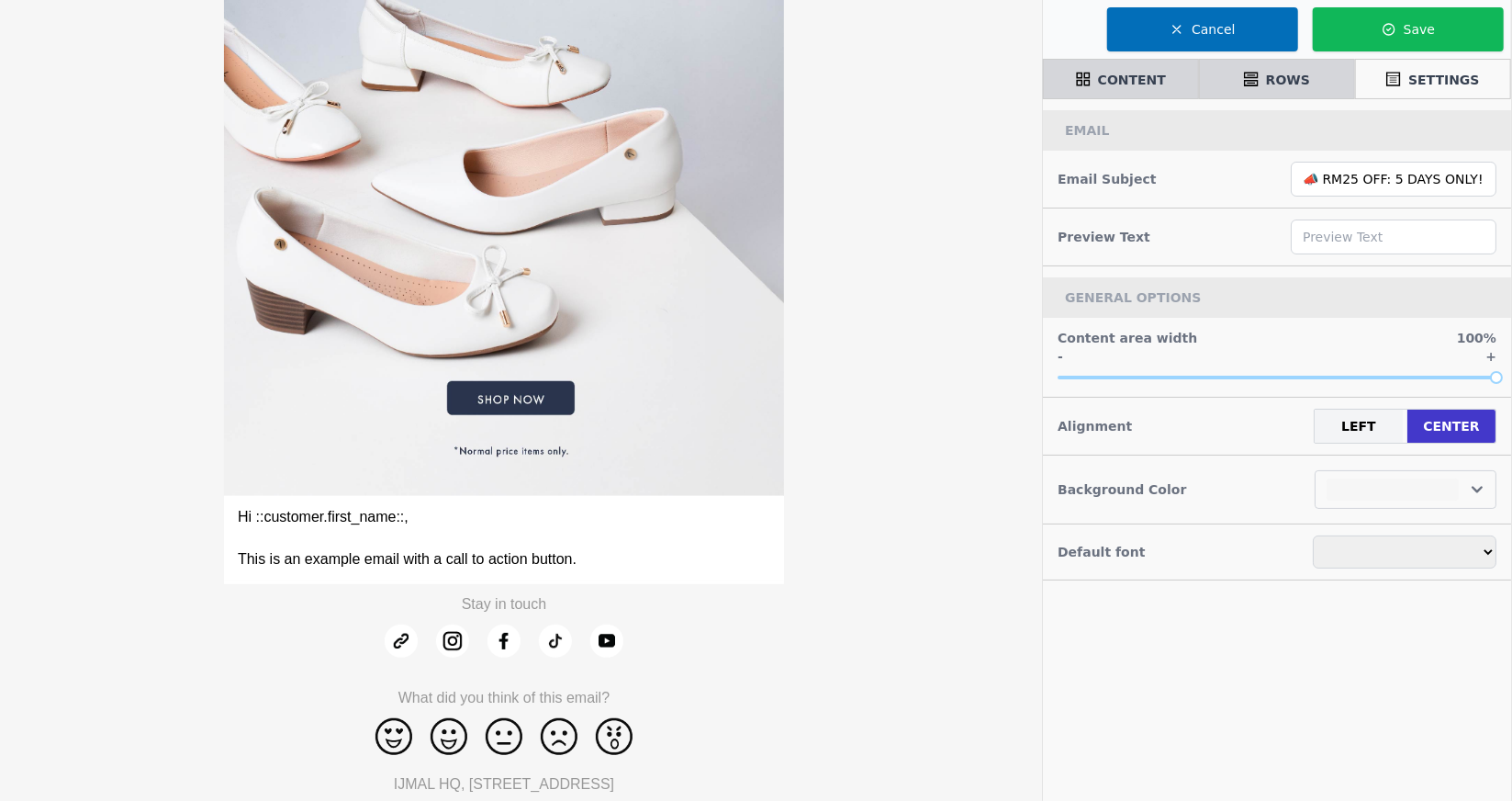
click at [699, 545] on p at bounding box center [503, 539] width 532 height 21
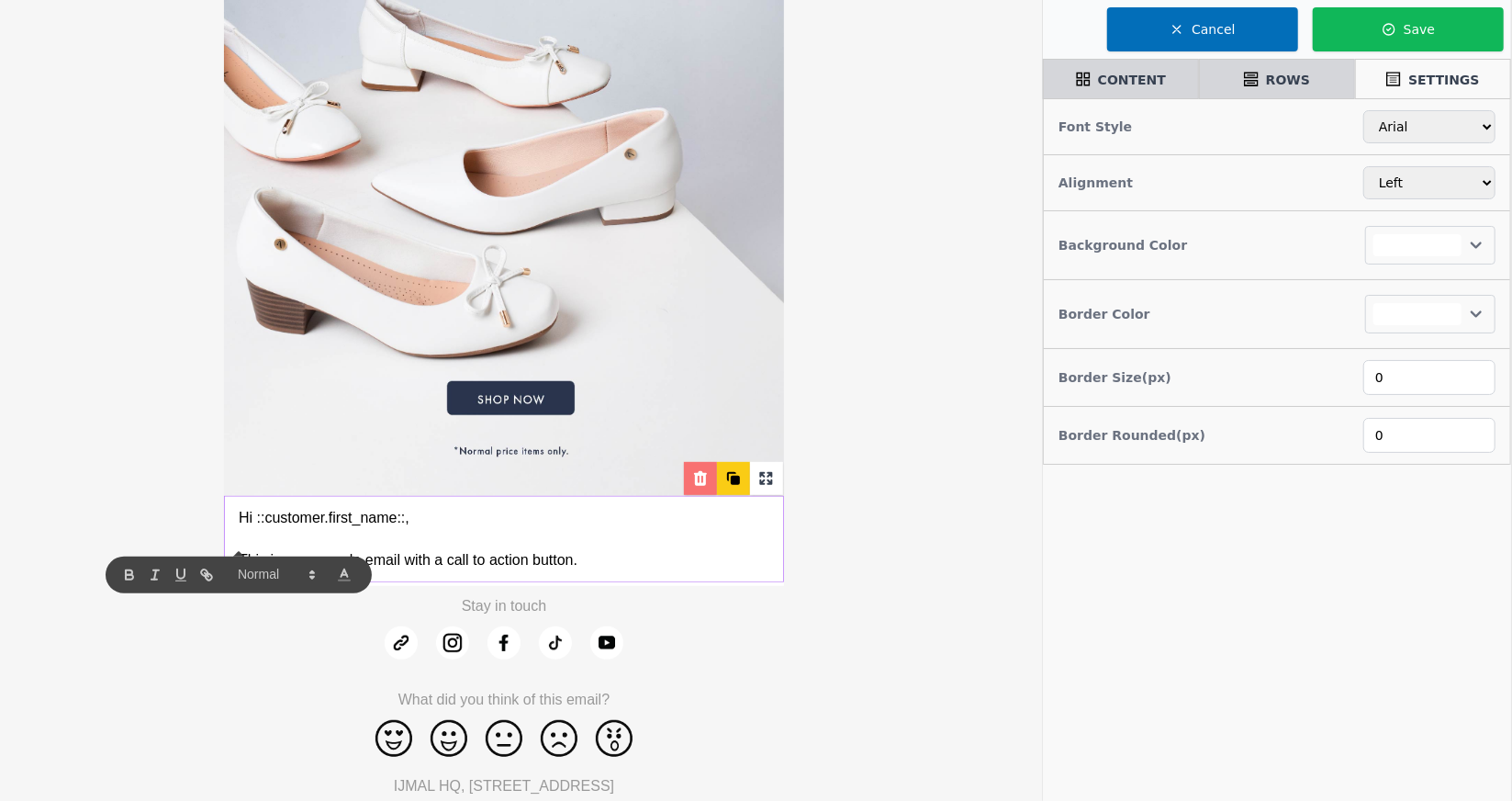
click at [698, 481] on icon at bounding box center [700, 478] width 13 height 15
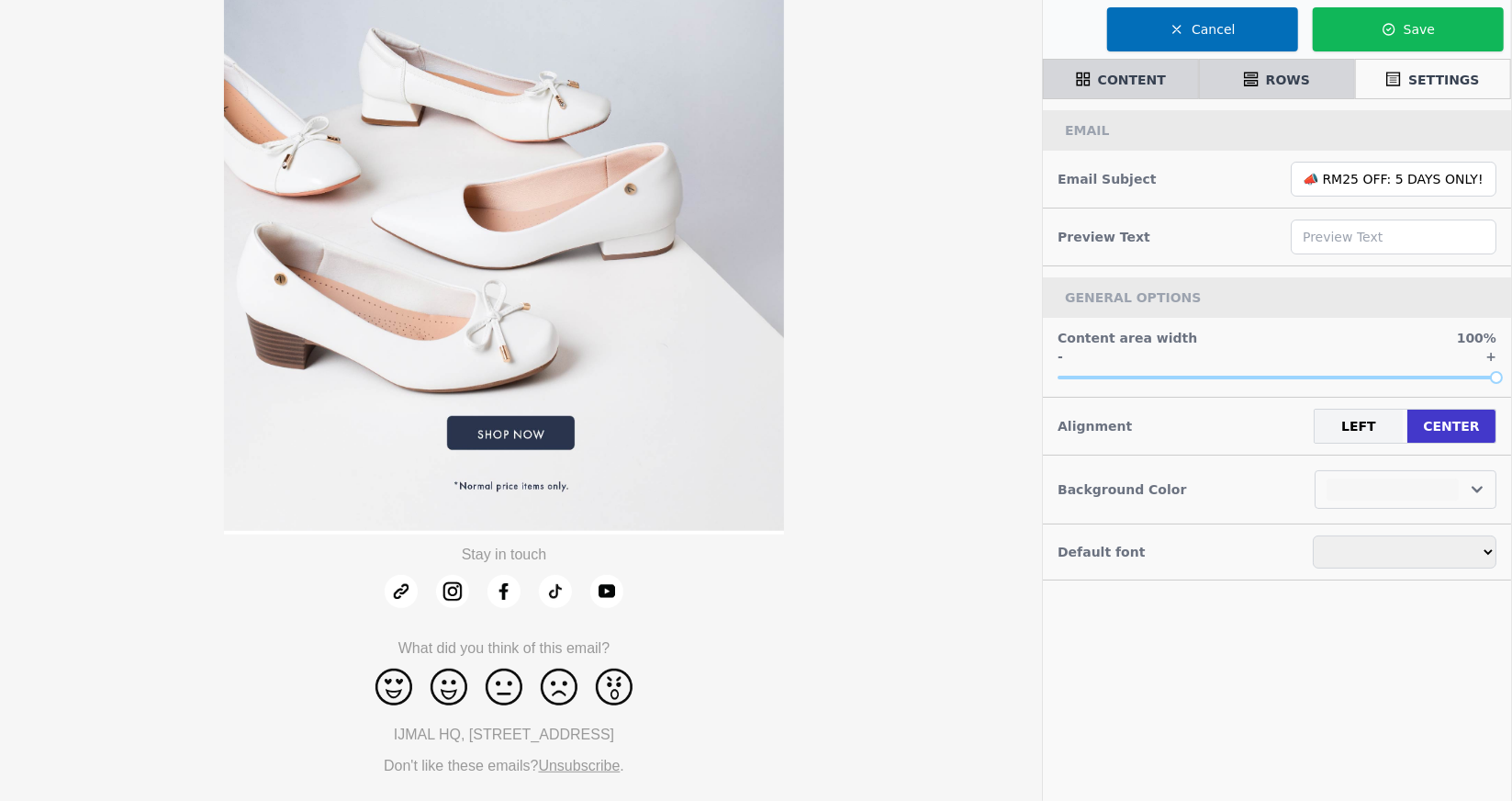
select select
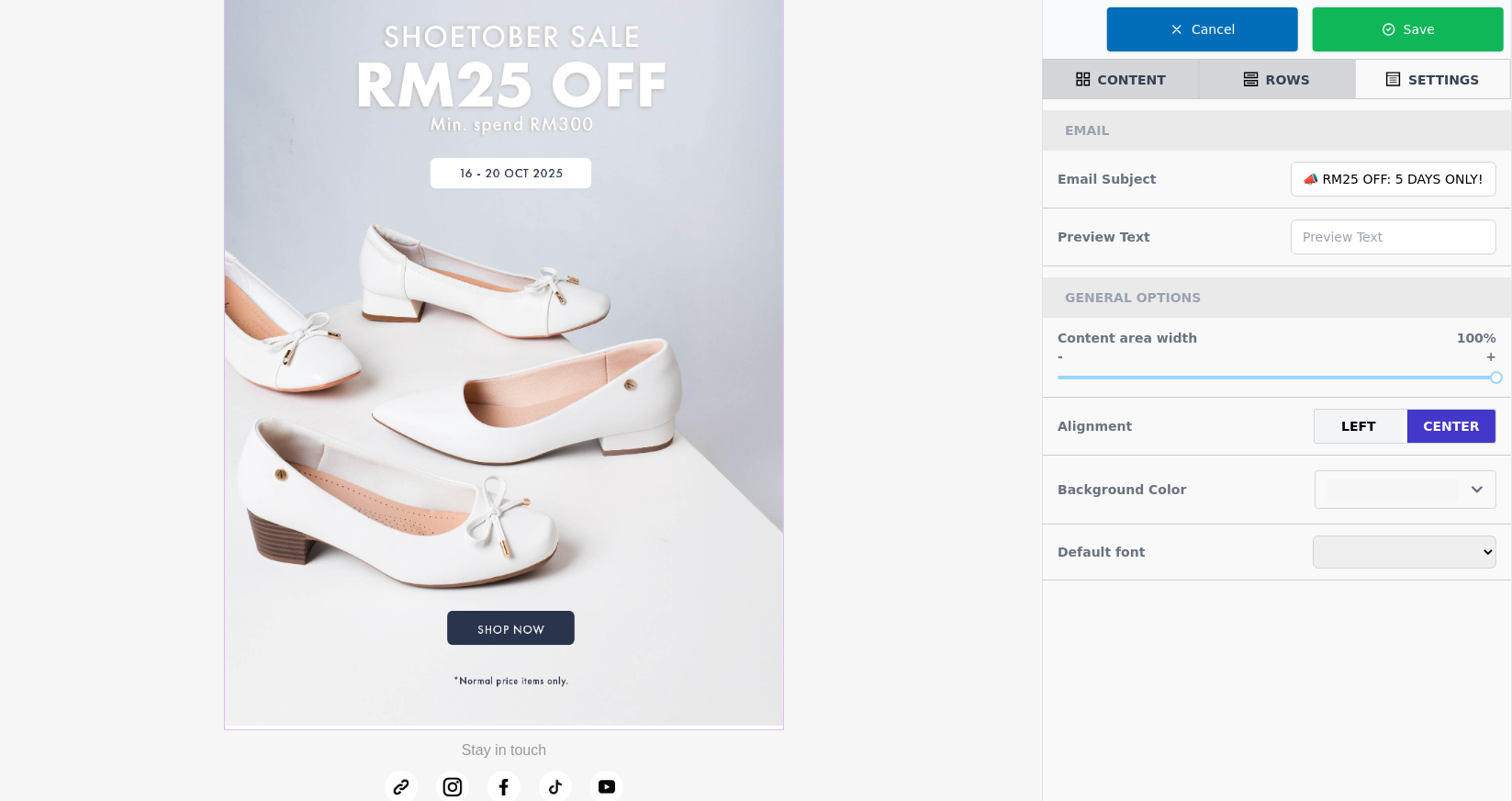
scroll to position [0, 0]
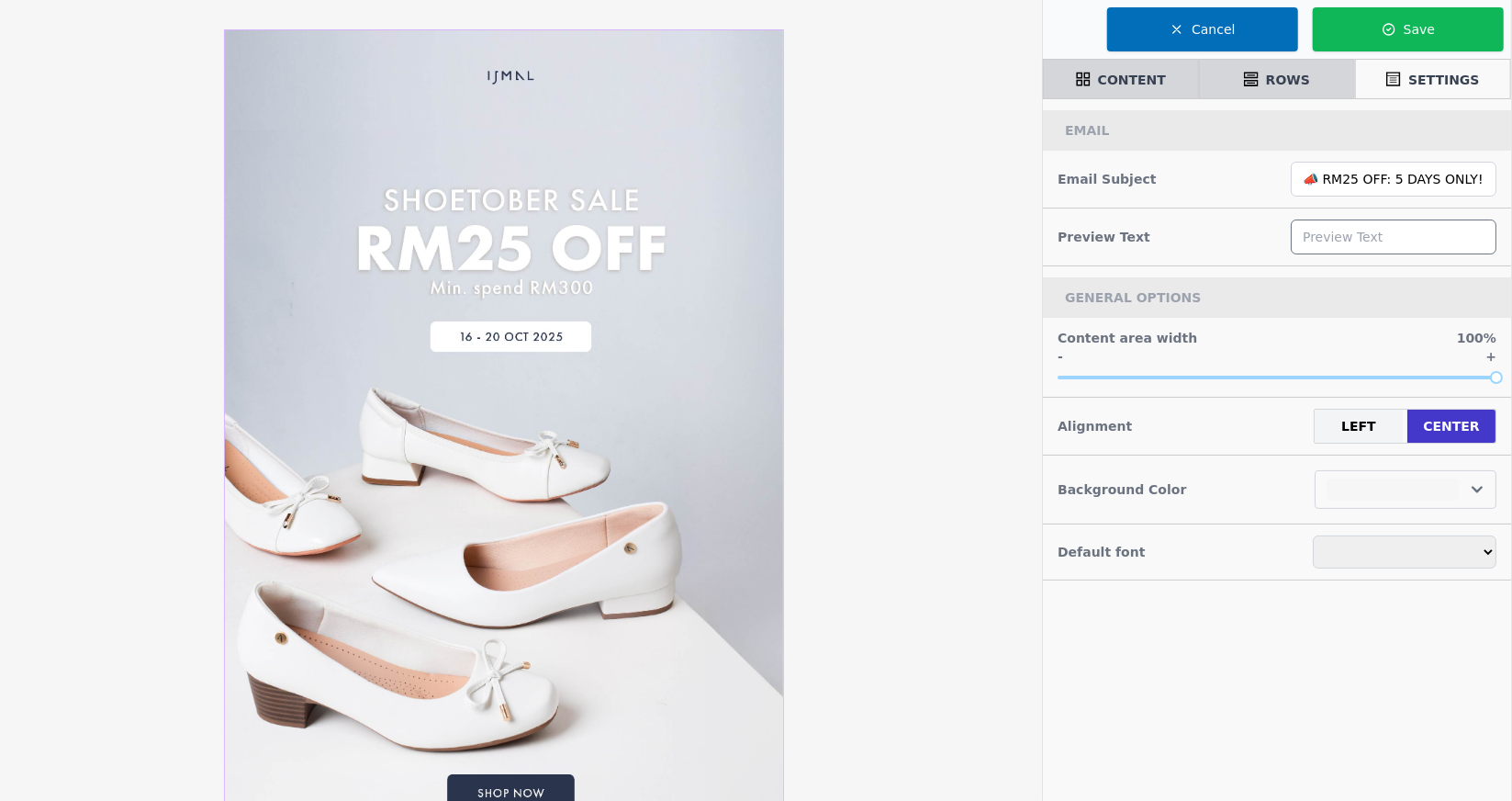
click at [1309, 237] on input "text" at bounding box center [1393, 237] width 205 height 35
type input "M"
select select
type input "MI"
select select
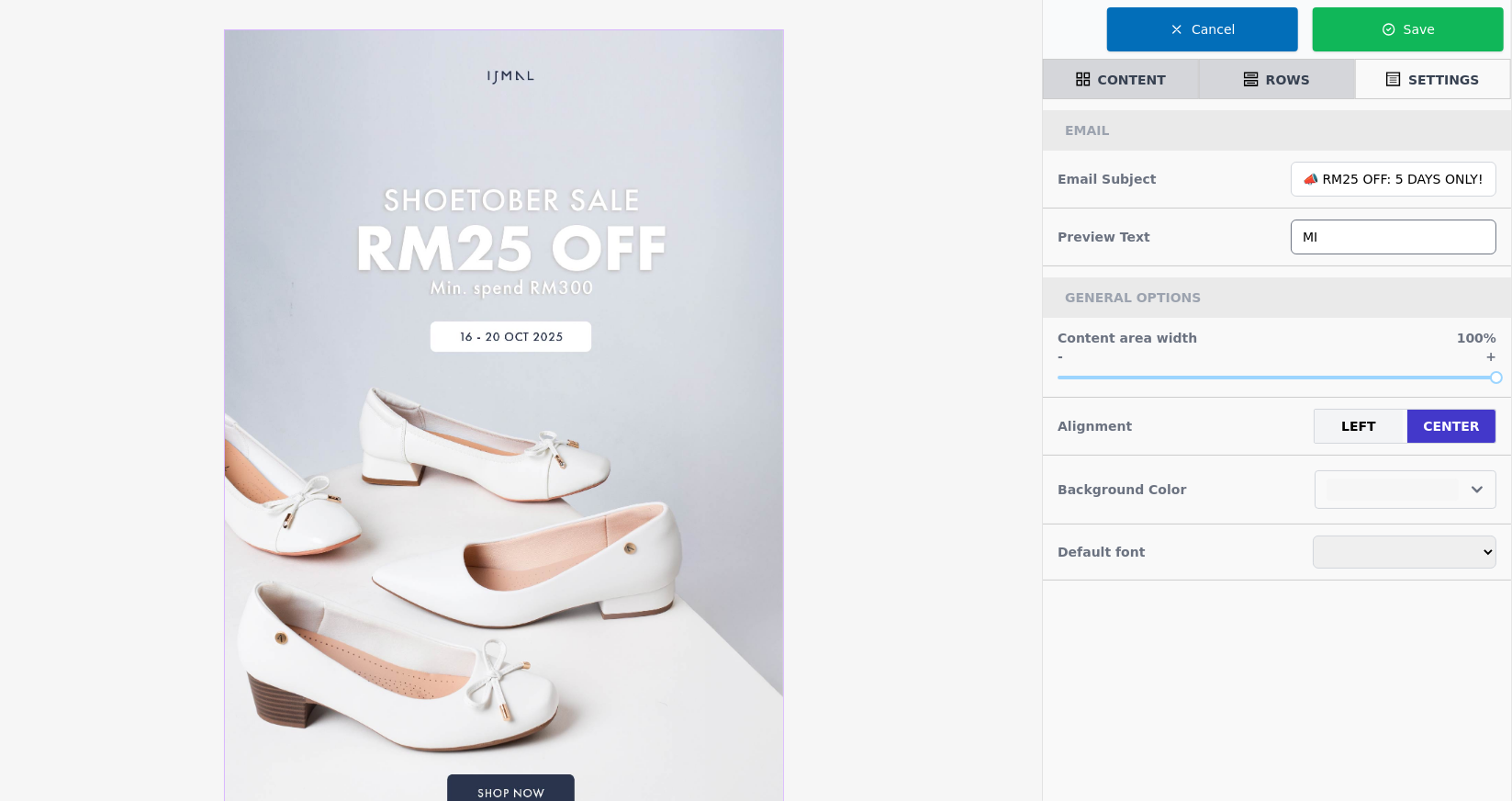
type input "MIN"
select select
type input "MI"
select select
type input "M"
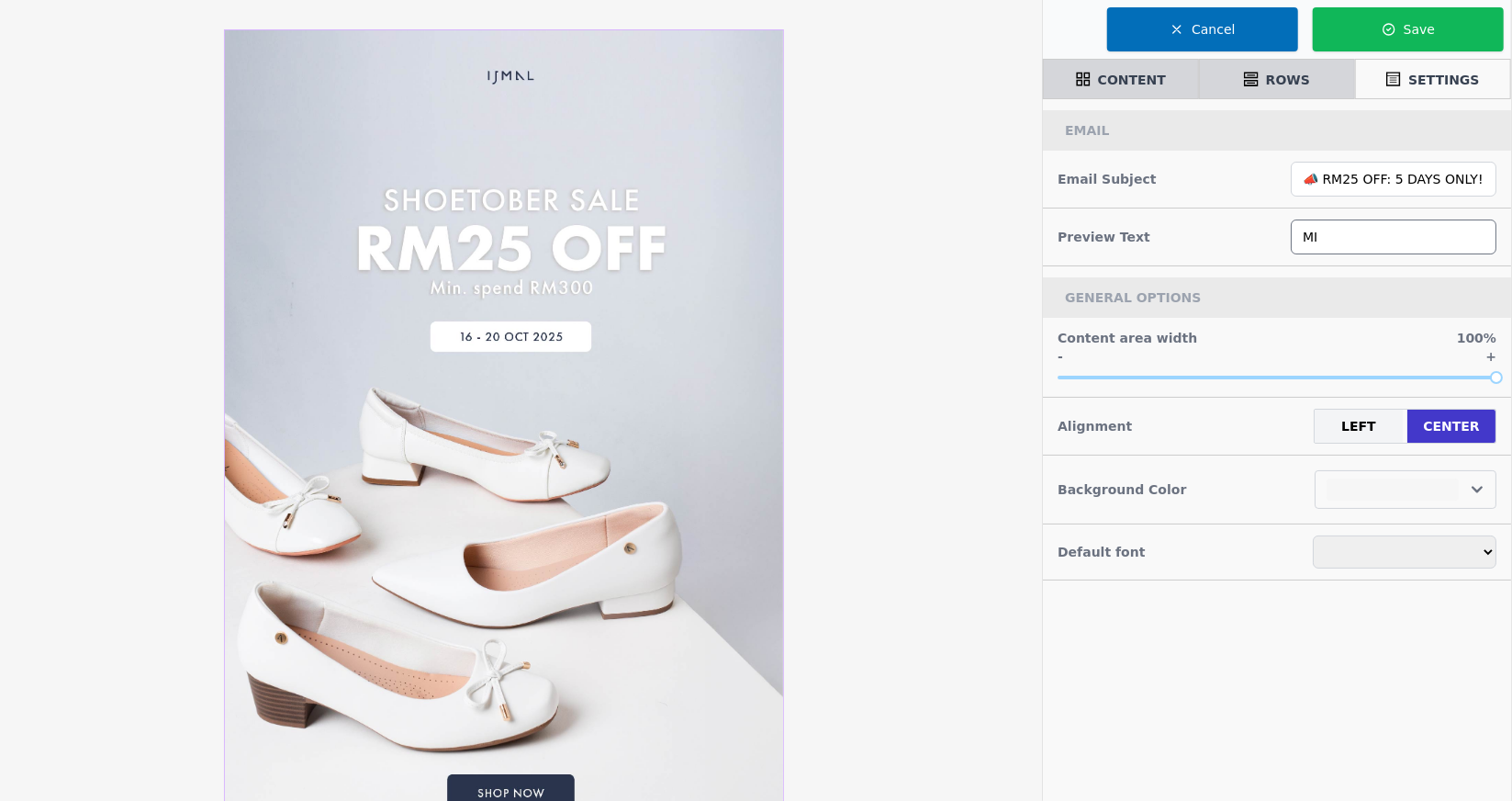
select select
type input "Mi"
select select
type input "Min"
select select
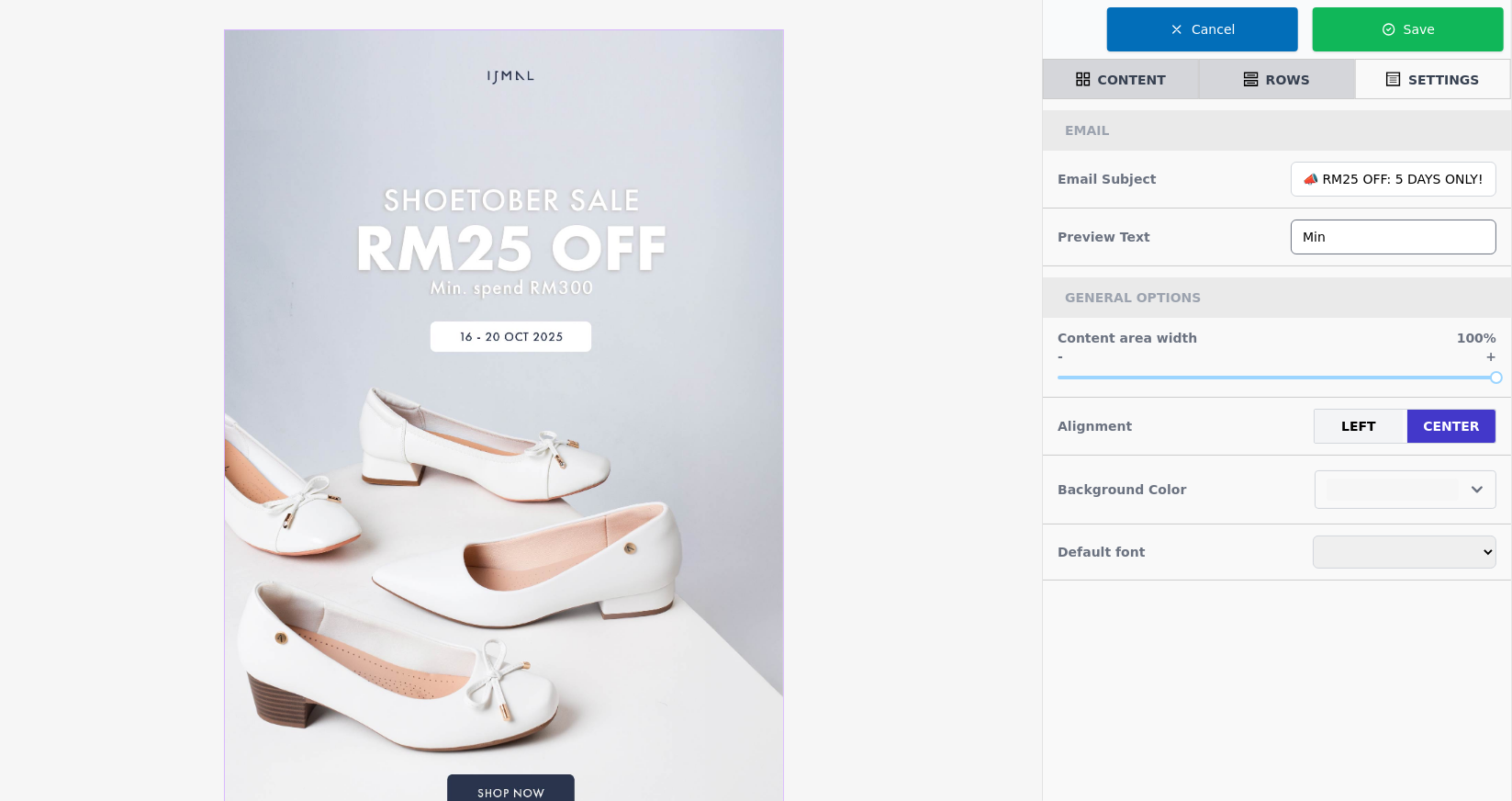
type input "Min."
select select
type input "Min."
select select
type input "Min. S"
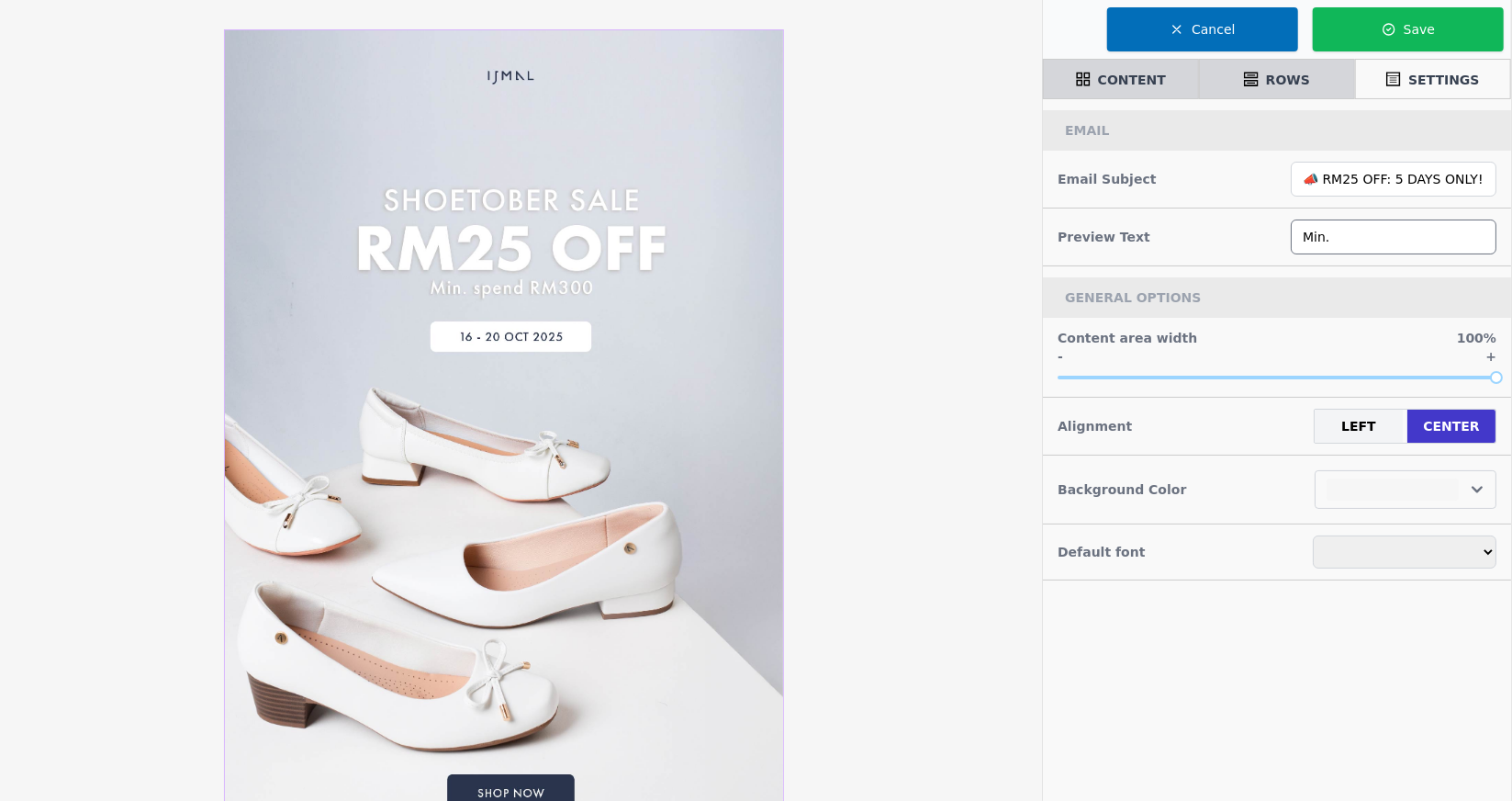
select select
type input "Min. Sp"
select select
type input "Min. Spe"
select select
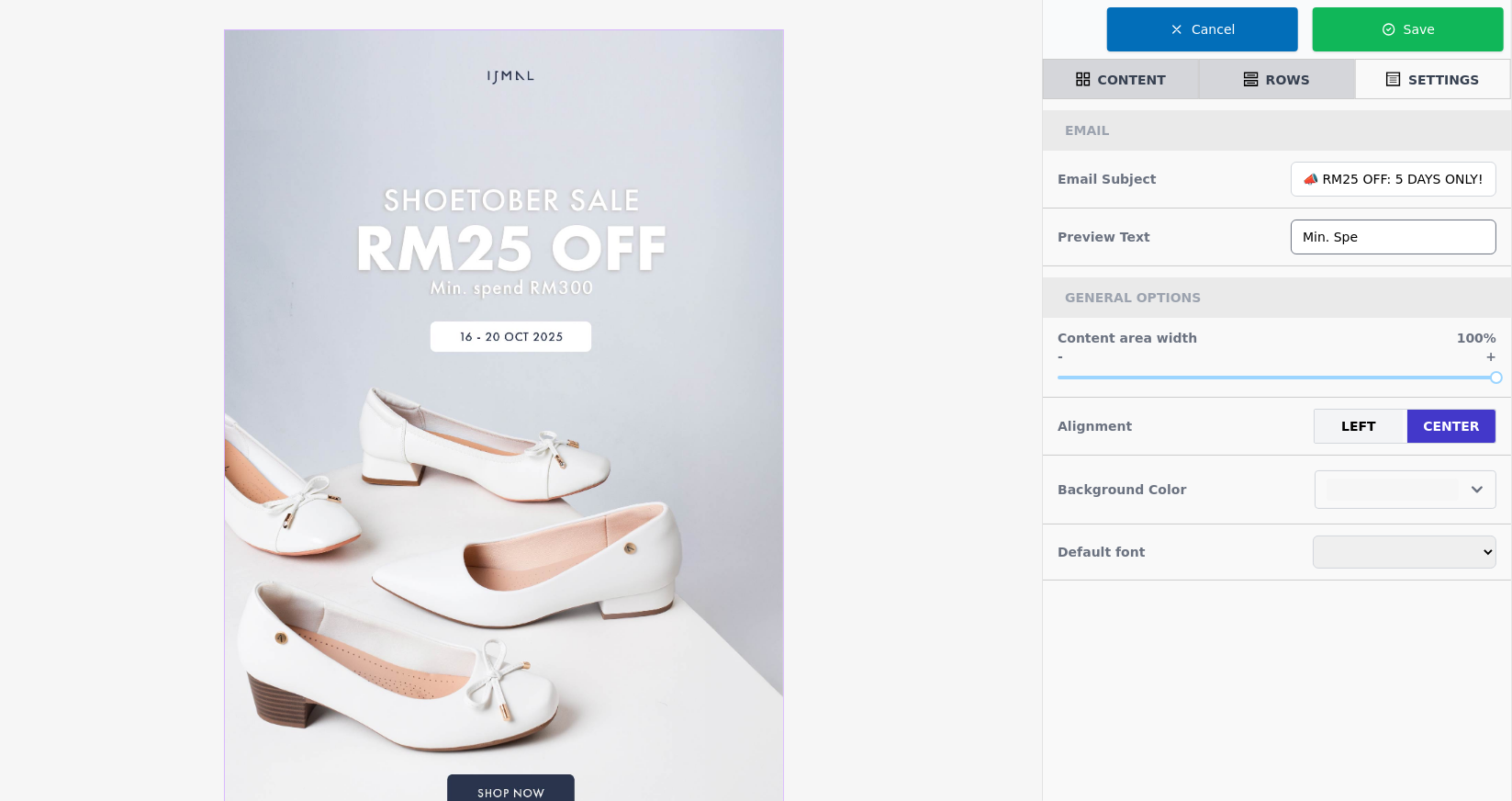
type input "Min. Spen"
select select
type input "Min. Spend"
select select
type input "Min. Spend"
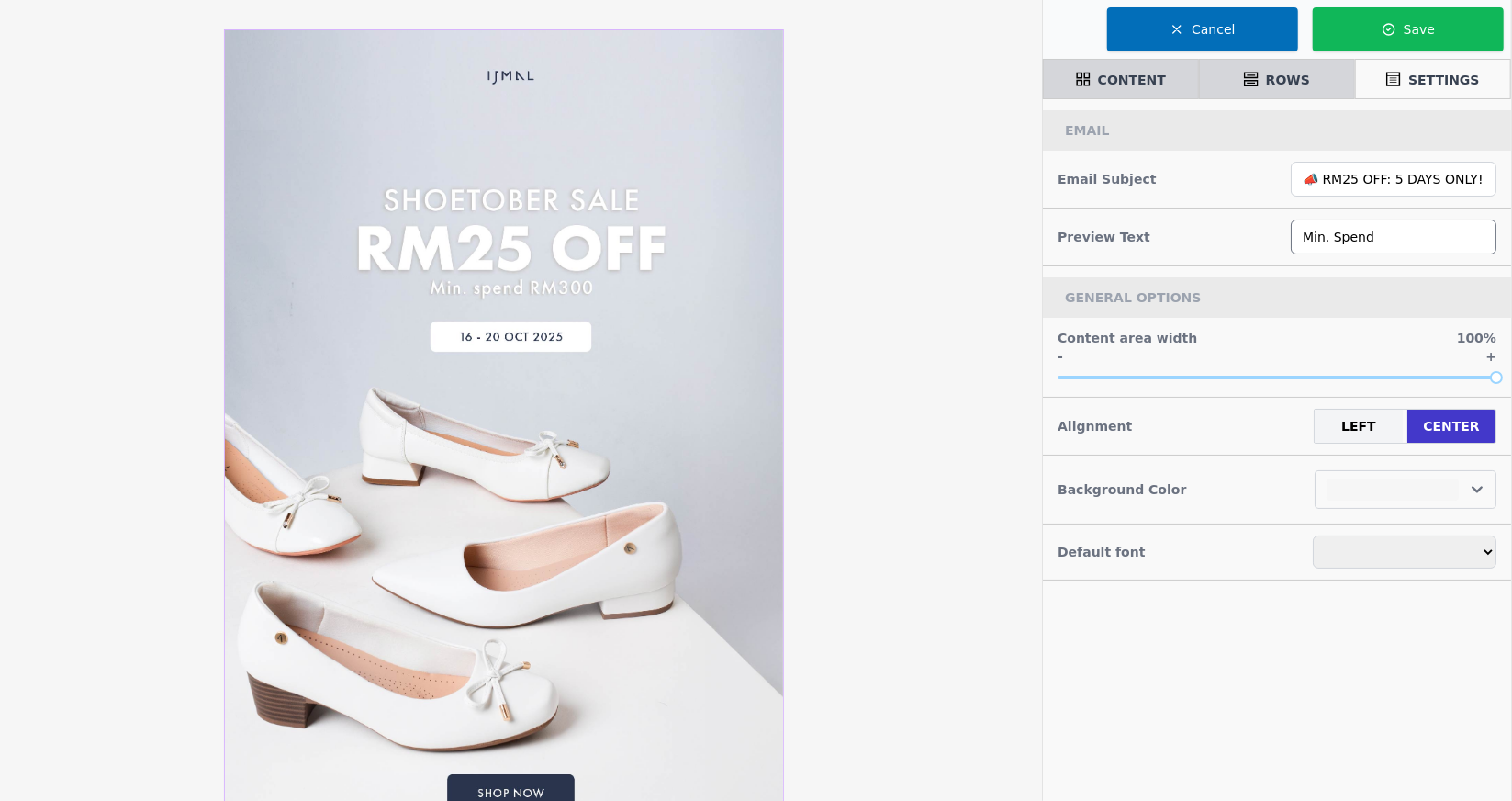
select select
type input "Min. Spend R"
select select
type input "Min. Spend RM"
select select
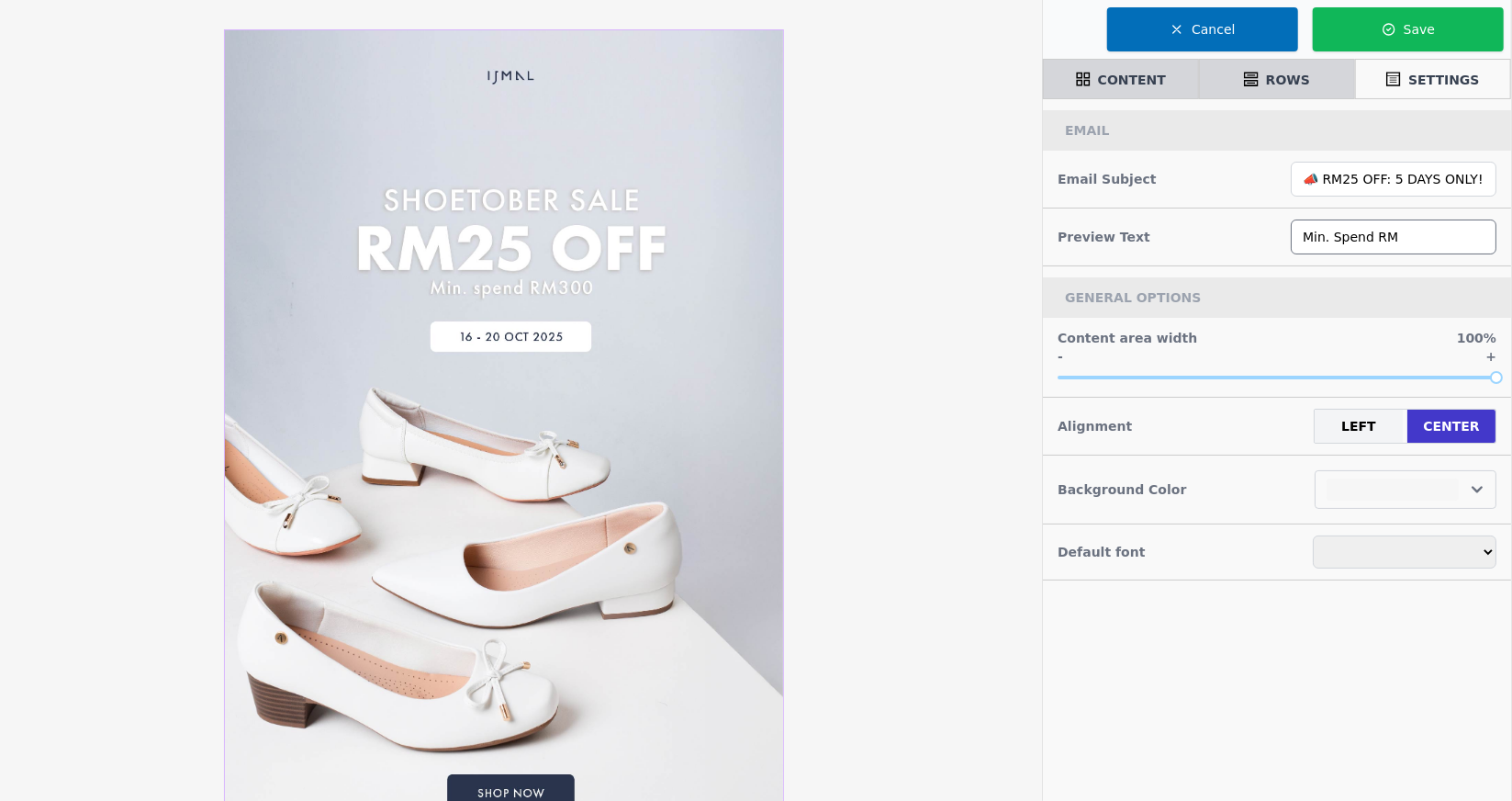
type input "Min. Spend RM3"
select select
type input "Min. Spend RM30"
select select
type input "Min. Spend RM300"
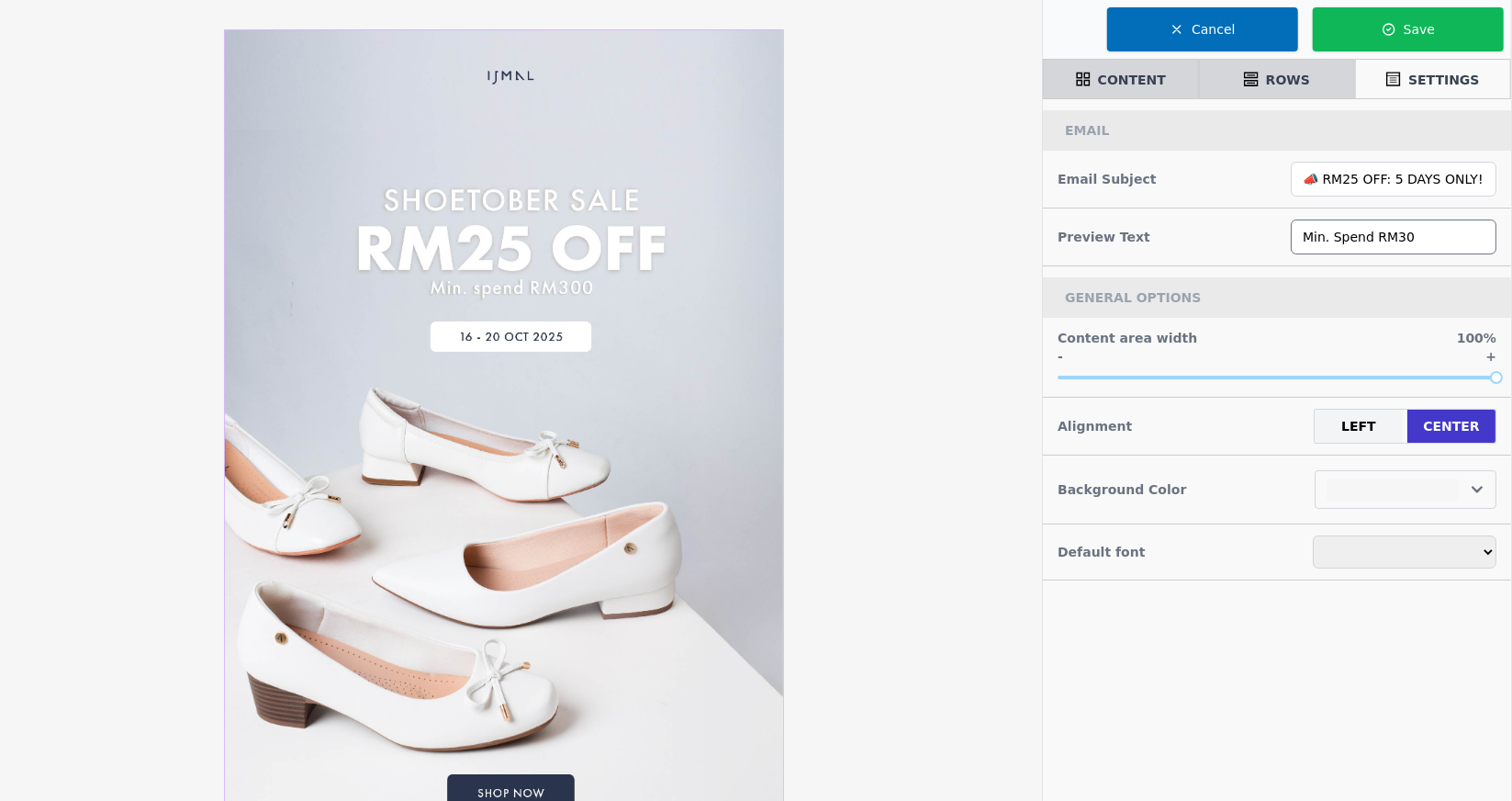
select select
type input "Min. Spend RM300"
click at [1383, 29] on icon "button" at bounding box center [1388, 29] width 15 height 15
select select
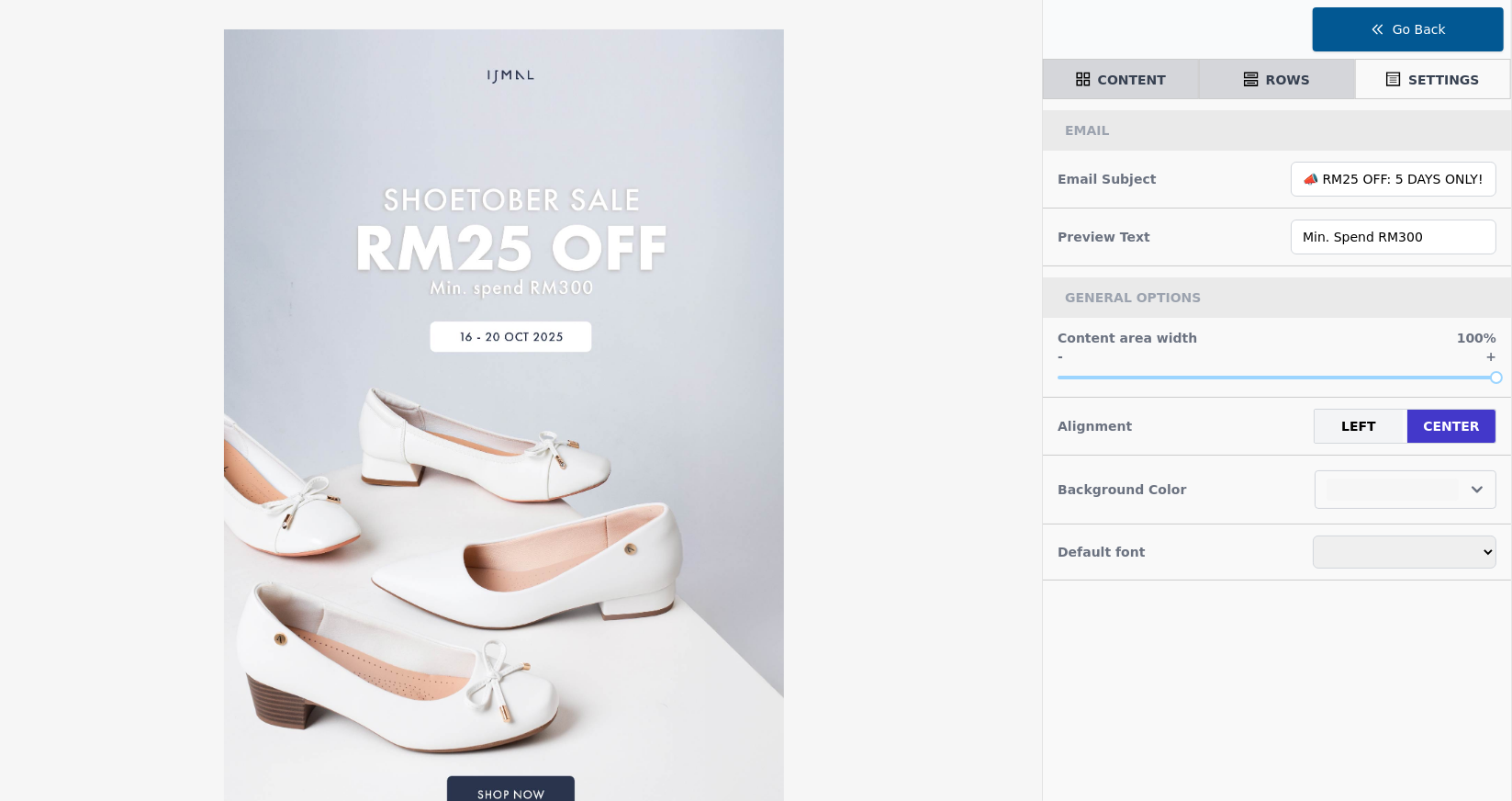
click at [1383, 29] on icon "button" at bounding box center [1377, 29] width 15 height 15
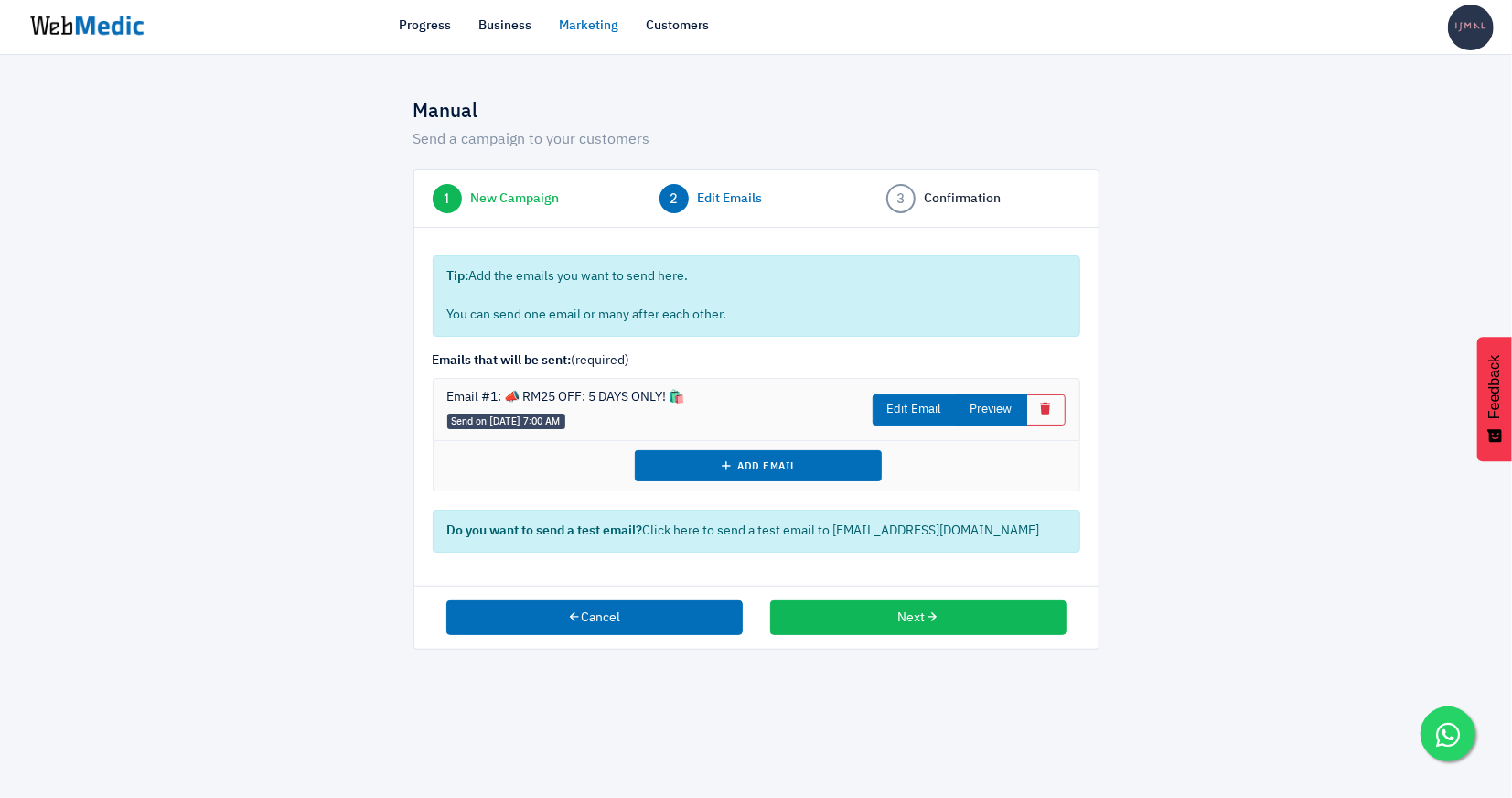
click at [1011, 404] on button "Preview" at bounding box center [992, 410] width 71 height 31
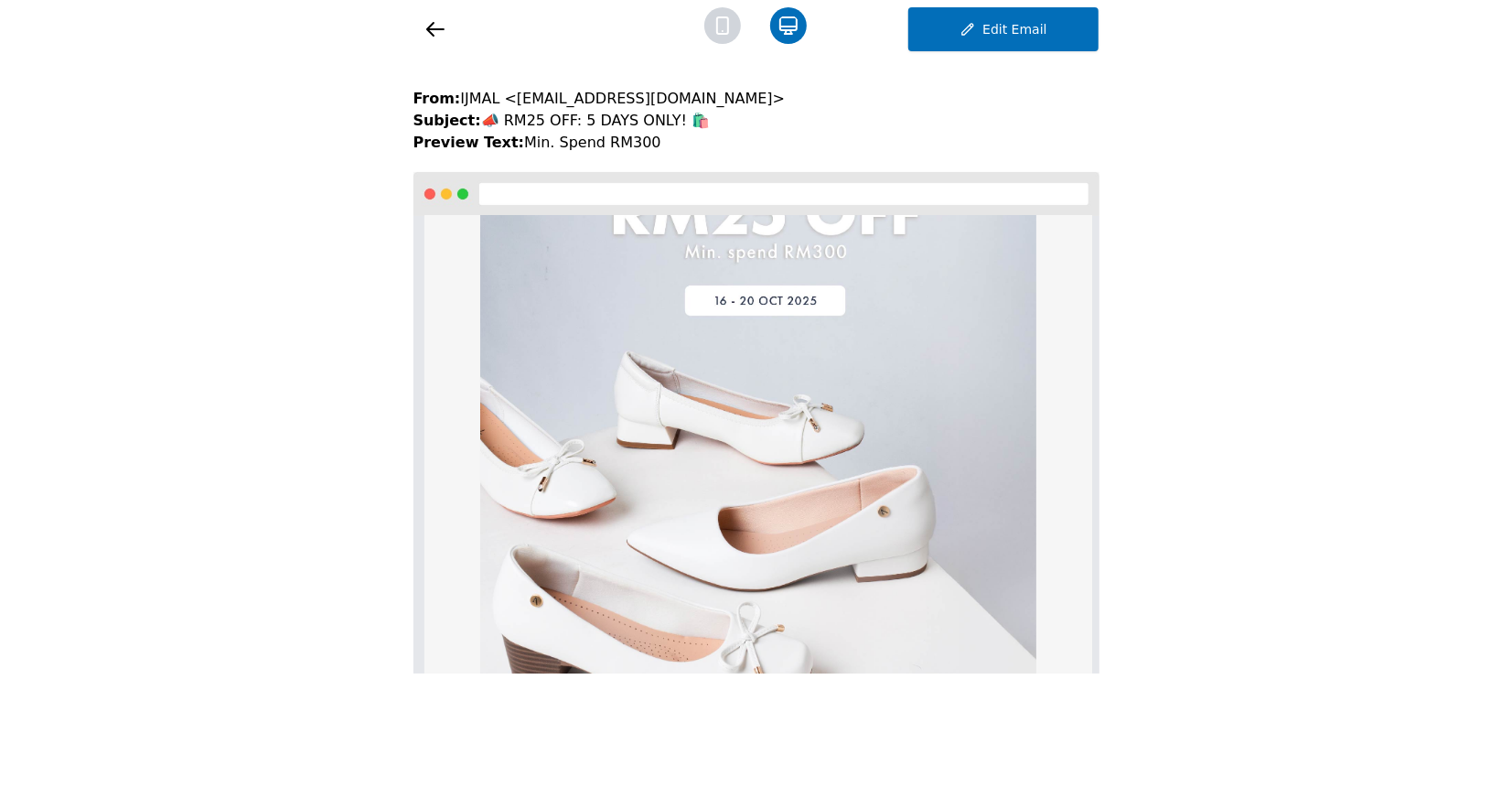
scroll to position [217, 0]
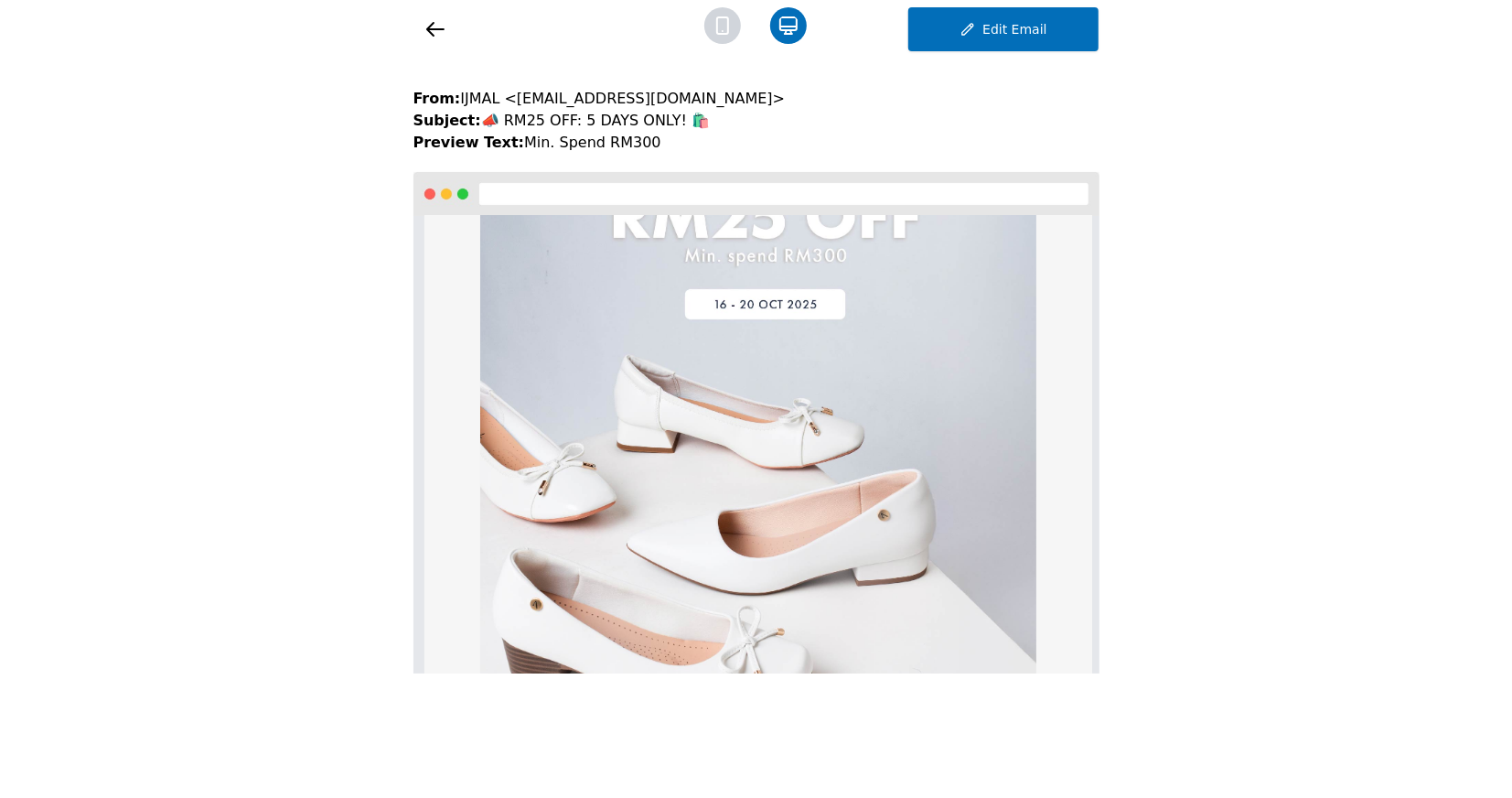
click at [878, 427] on img at bounding box center [757, 426] width 556 height 855
click at [729, 36] on icon at bounding box center [723, 26] width 37 height 37
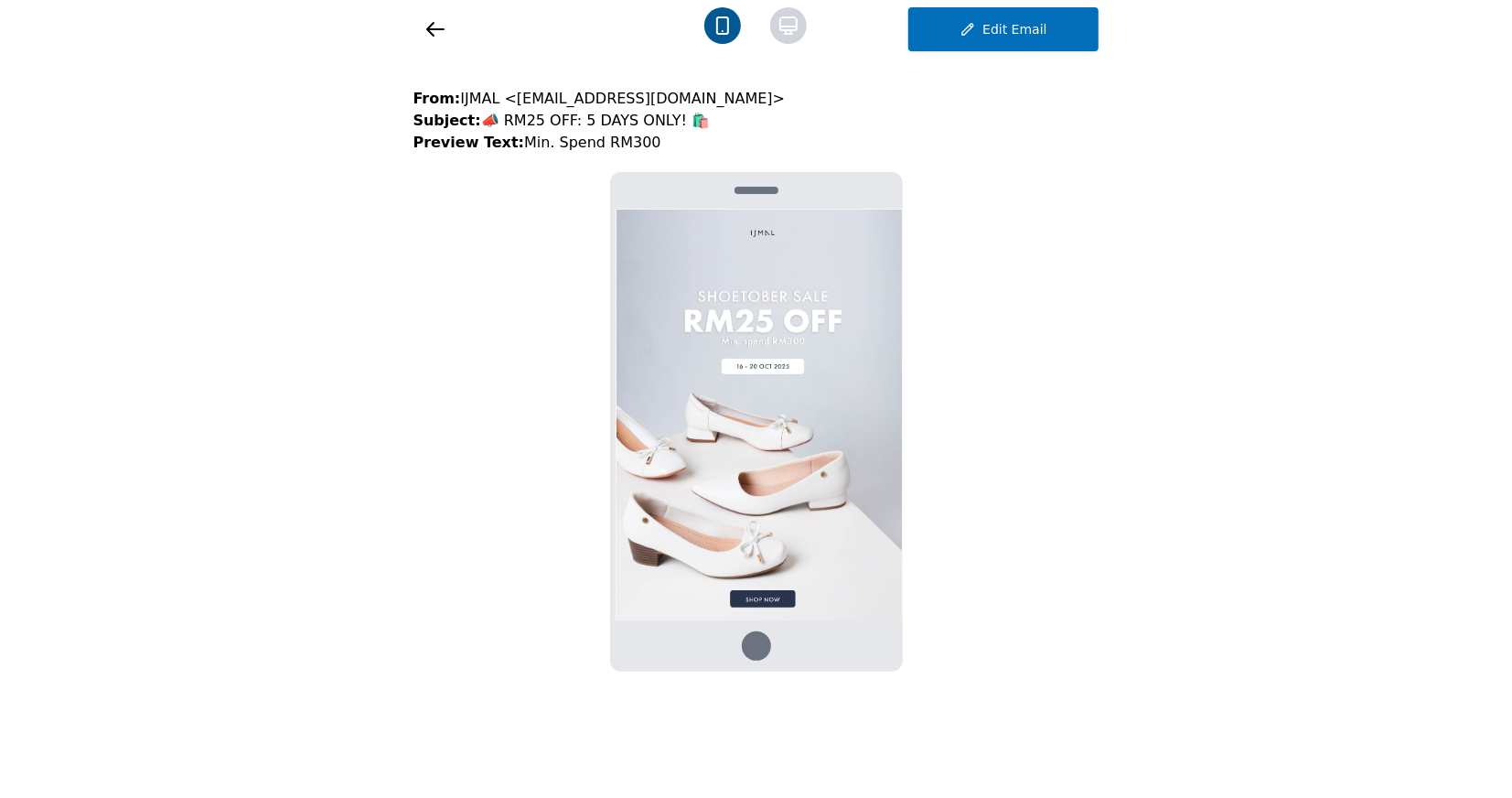
scroll to position [0, 0]
click at [793, 17] on icon at bounding box center [788, 25] width 16 height 16
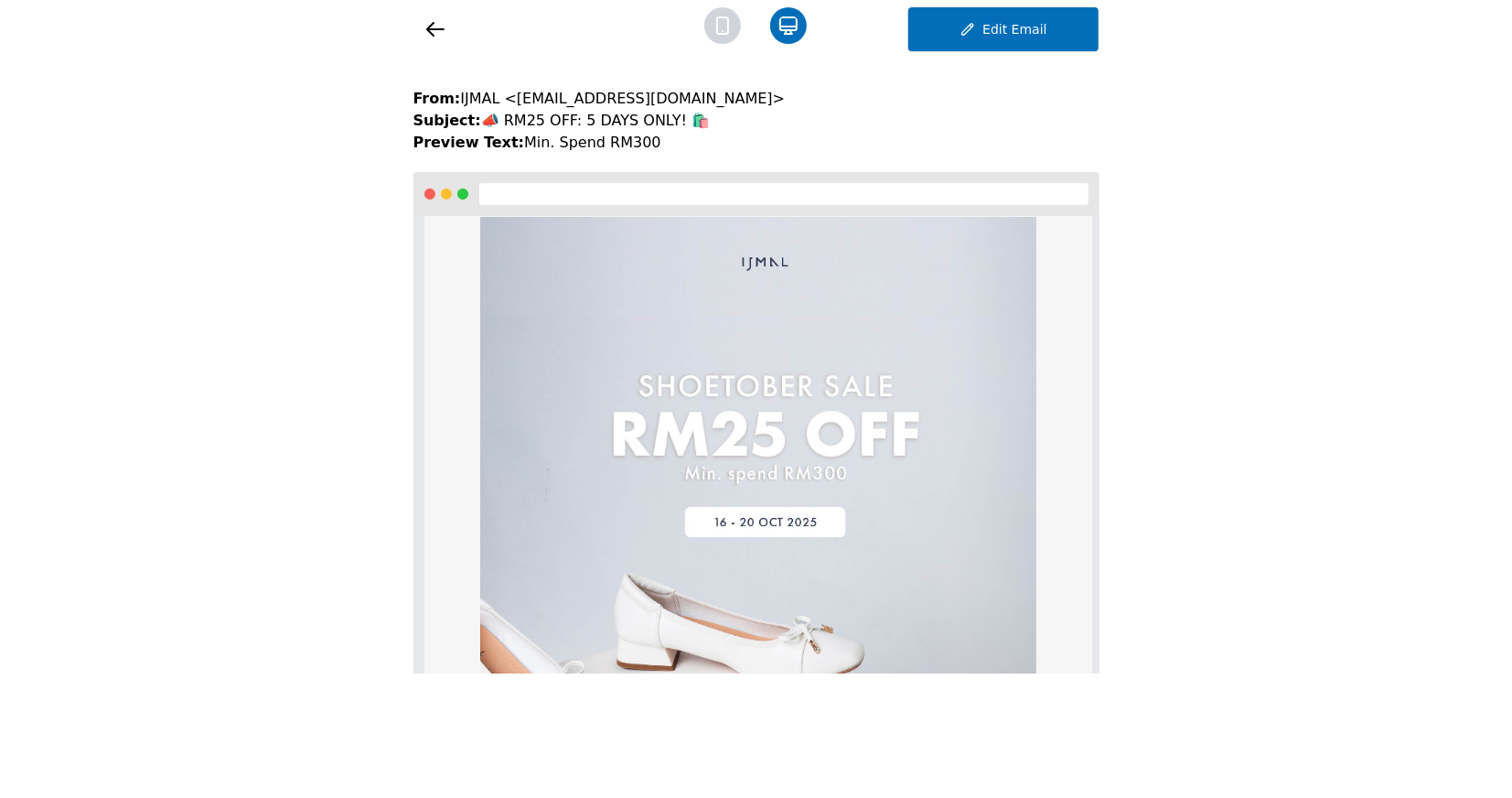
click at [440, 28] on icon at bounding box center [435, 29] width 16 height 13
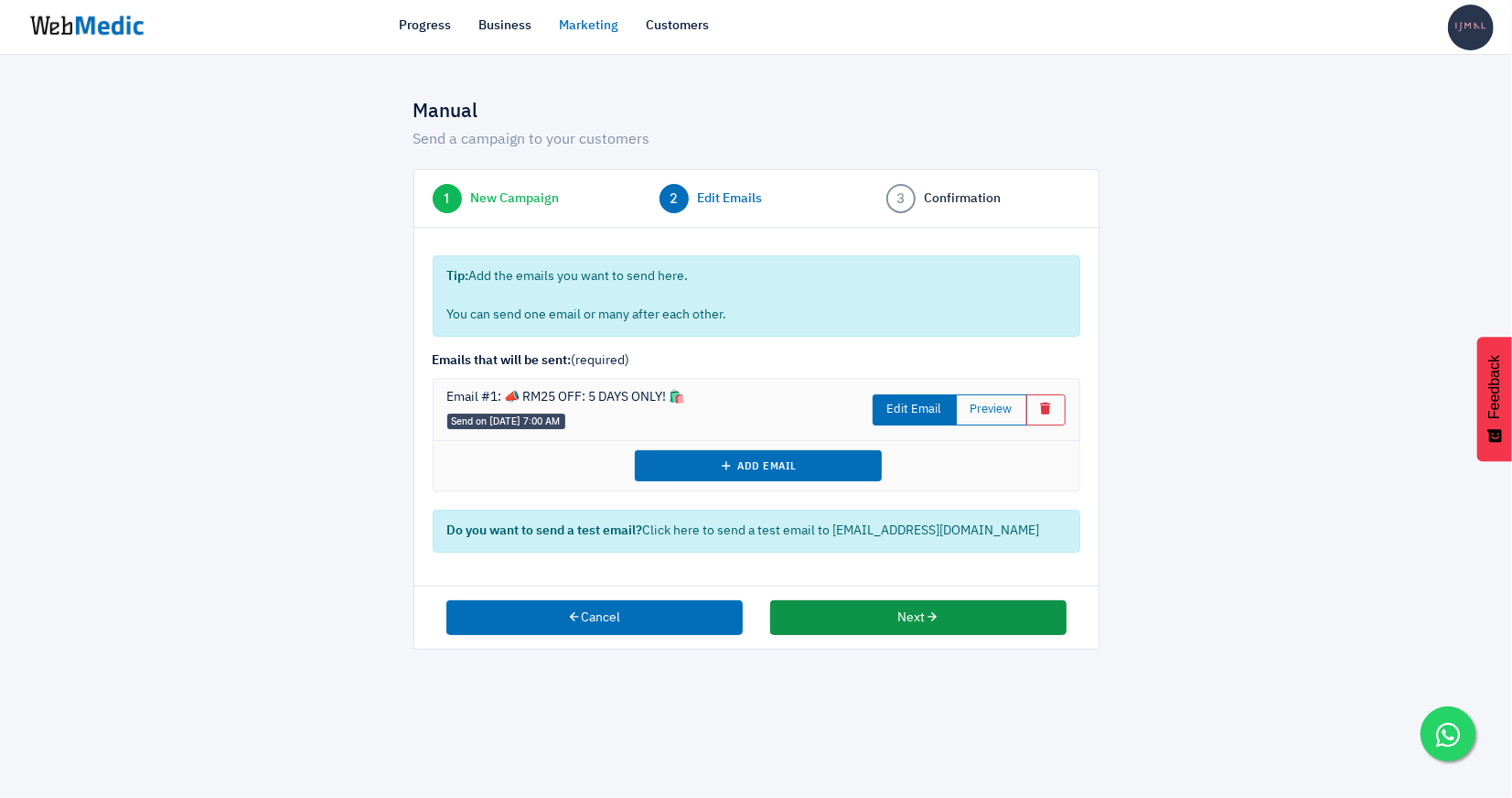
click at [887, 612] on button "Next" at bounding box center [918, 617] width 297 height 35
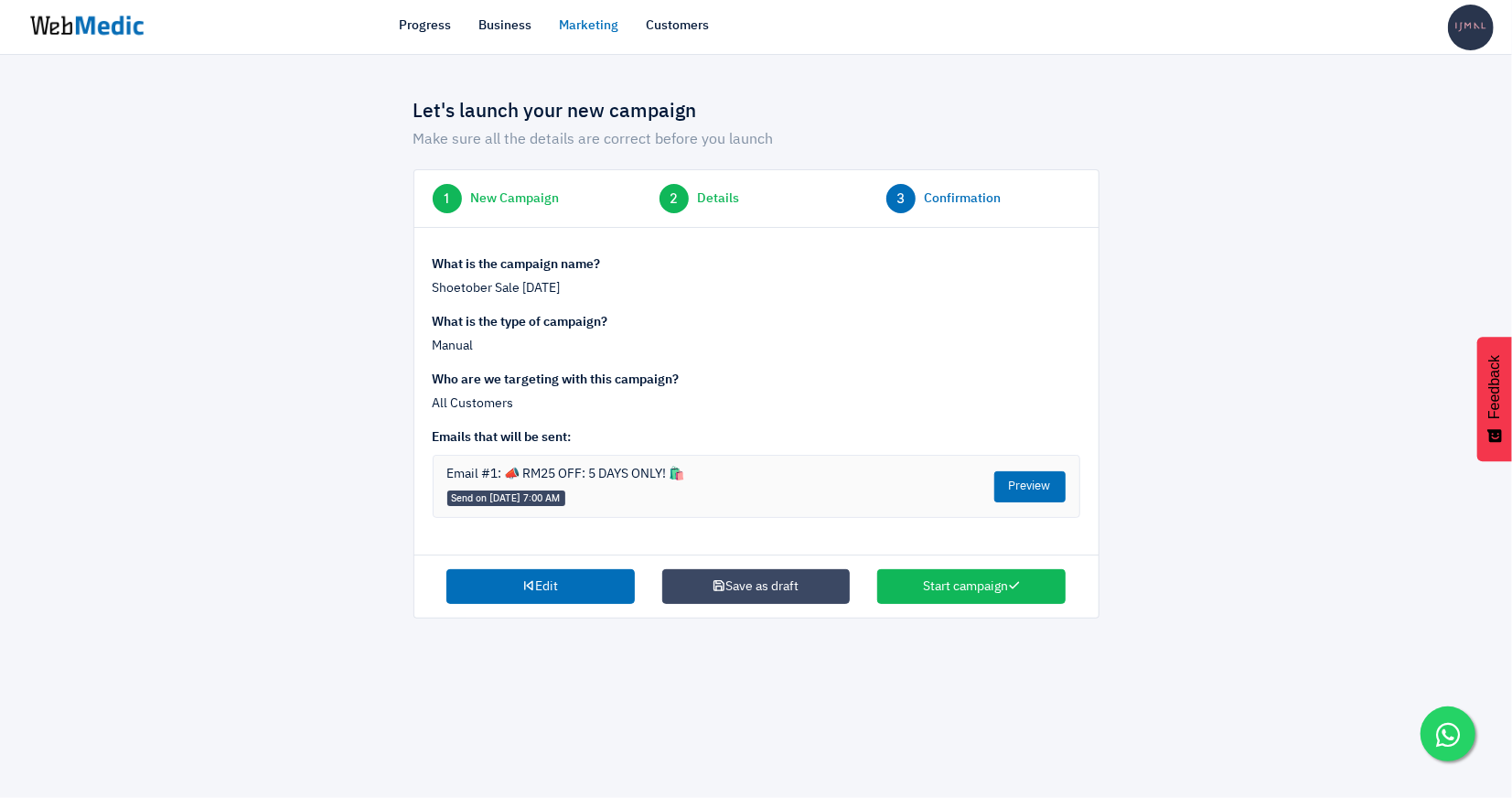
click at [1008, 474] on button "Preview" at bounding box center [1030, 487] width 71 height 31
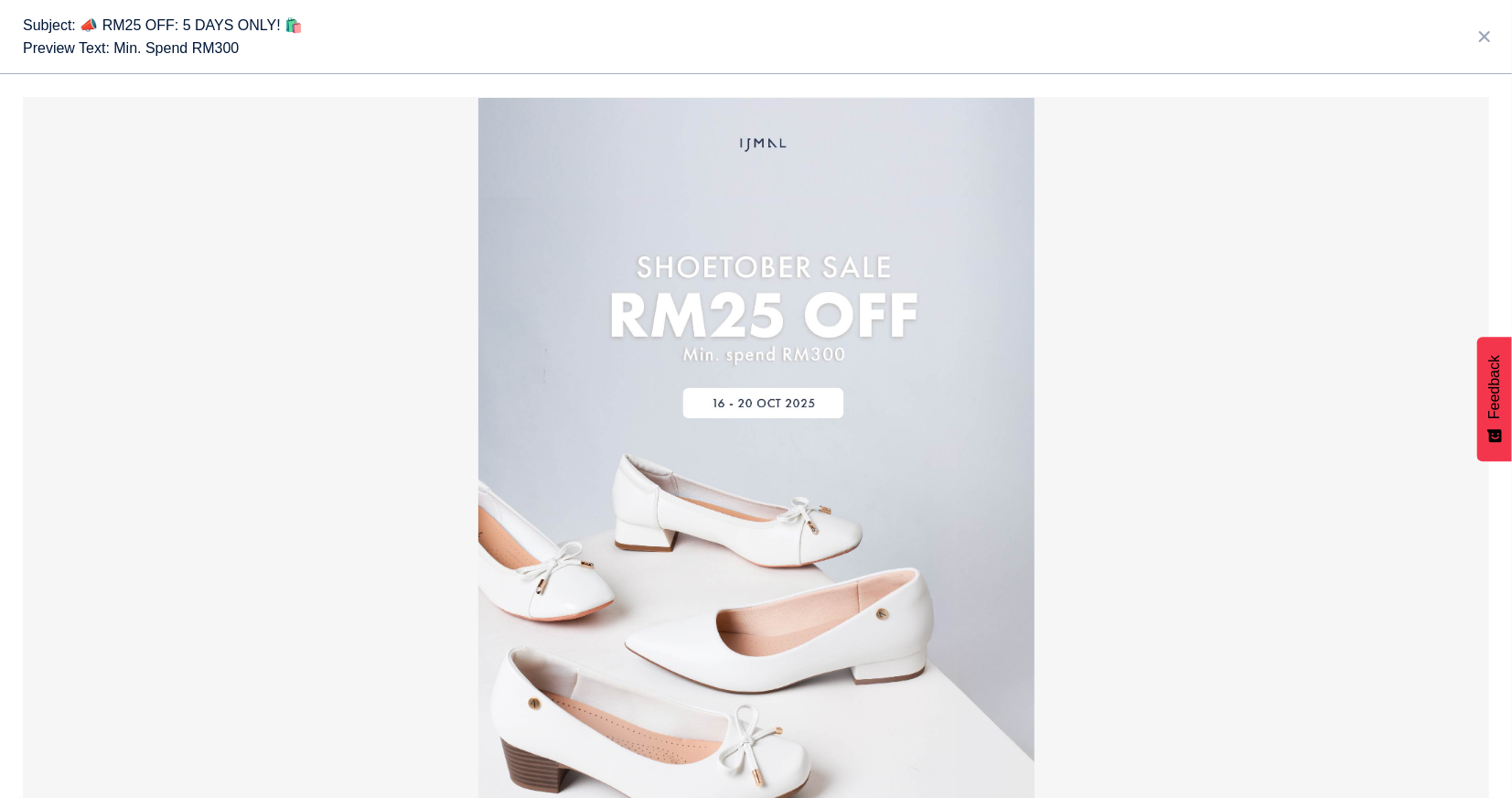
click at [1483, 36] on icon at bounding box center [1484, 37] width 18 height 22
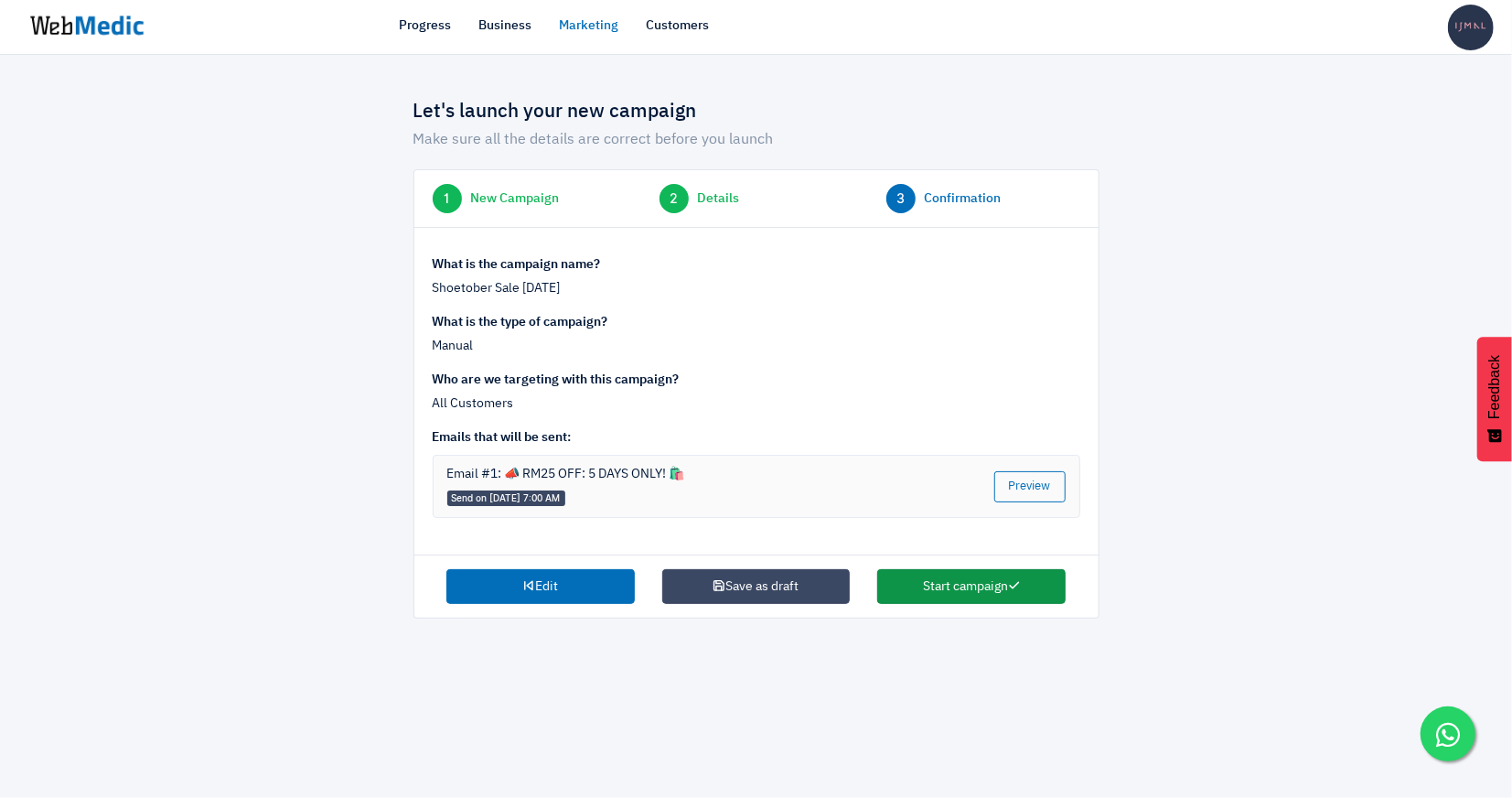
click at [993, 593] on button "Start campaign" at bounding box center [971, 586] width 188 height 35
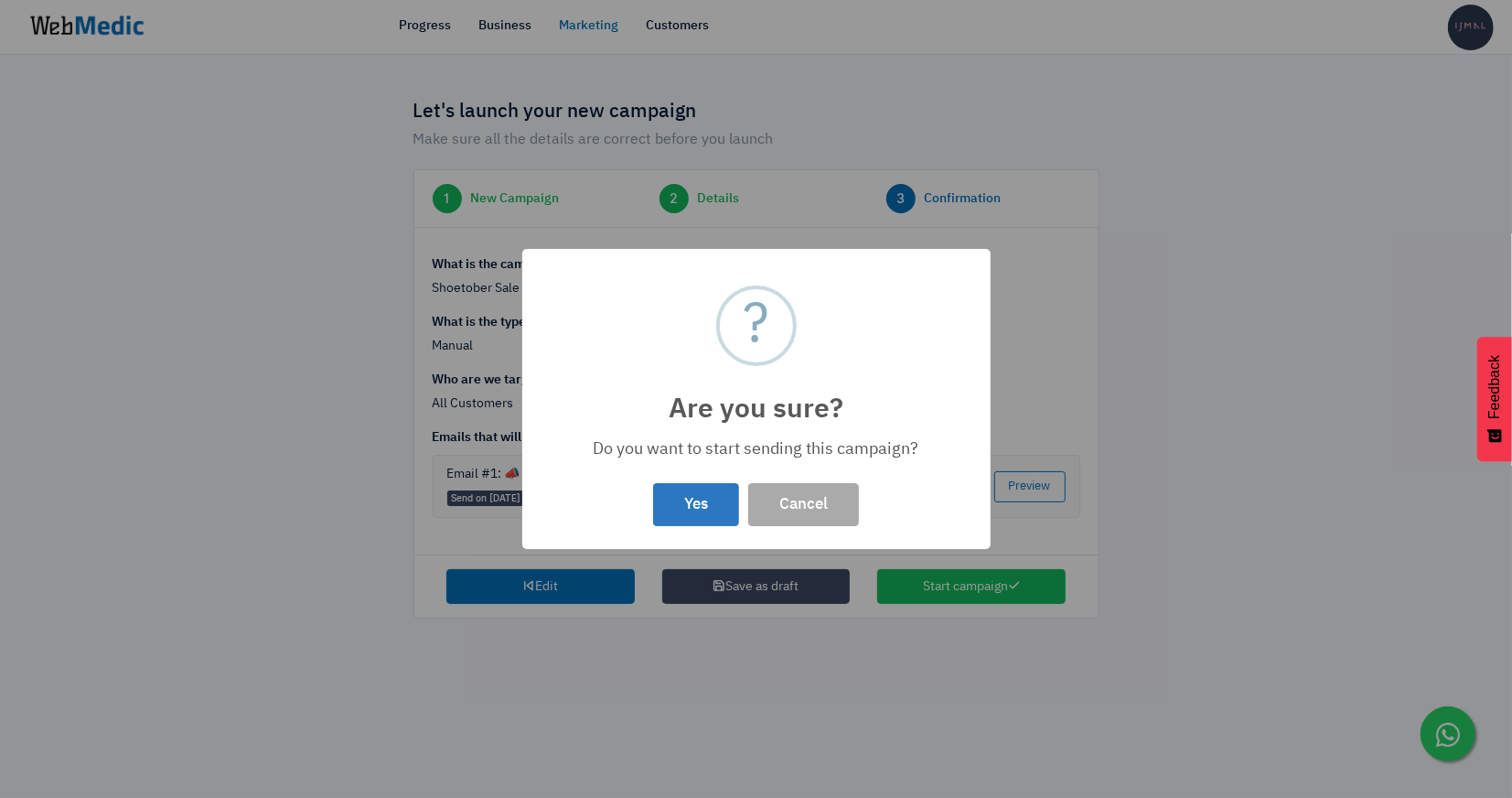
click at [680, 501] on button "Yes" at bounding box center [696, 504] width 86 height 43
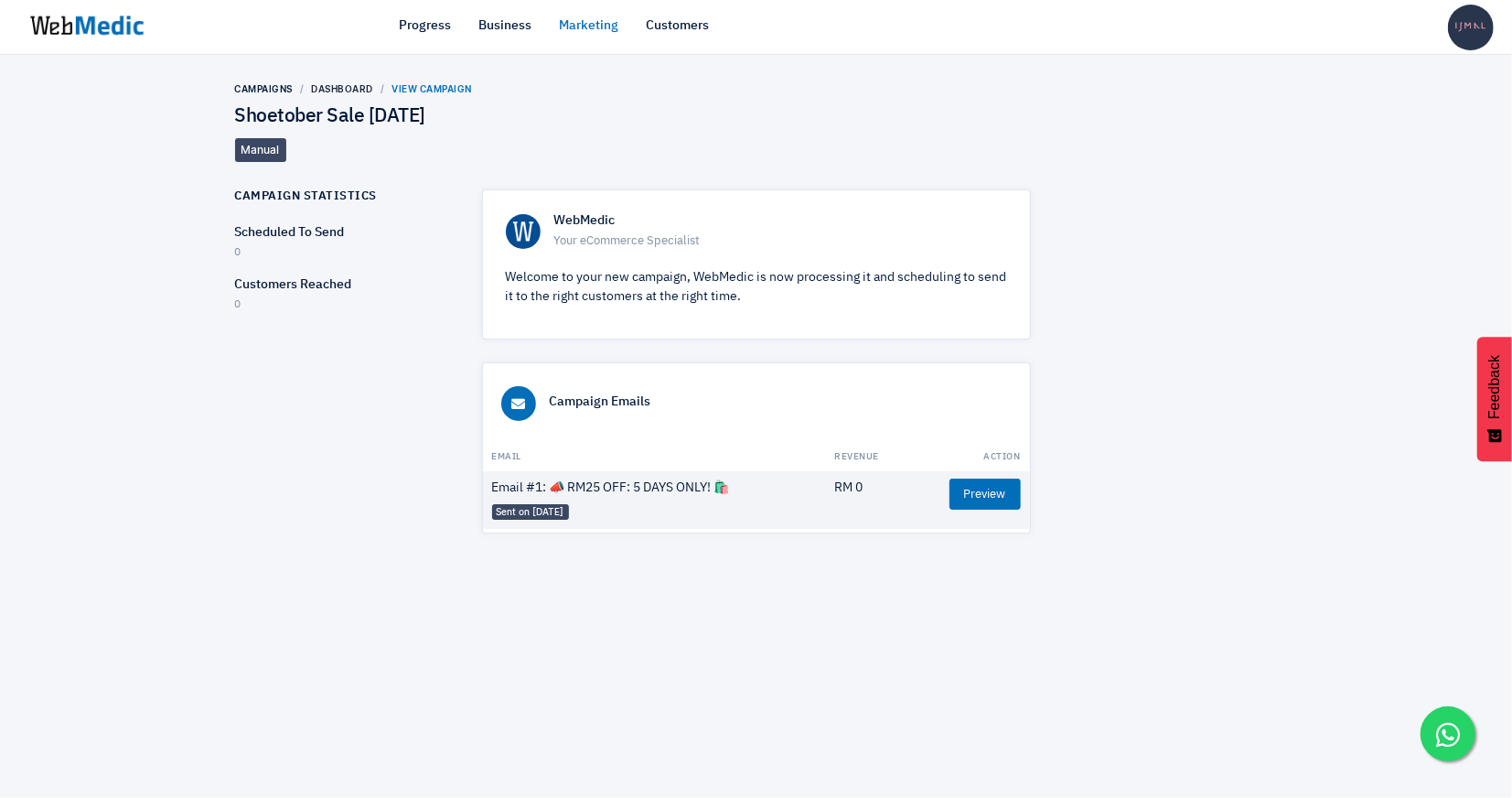
click at [1004, 500] on link "Preview" at bounding box center [985, 494] width 71 height 31
